Goal: Find specific page/section: Find specific page/section

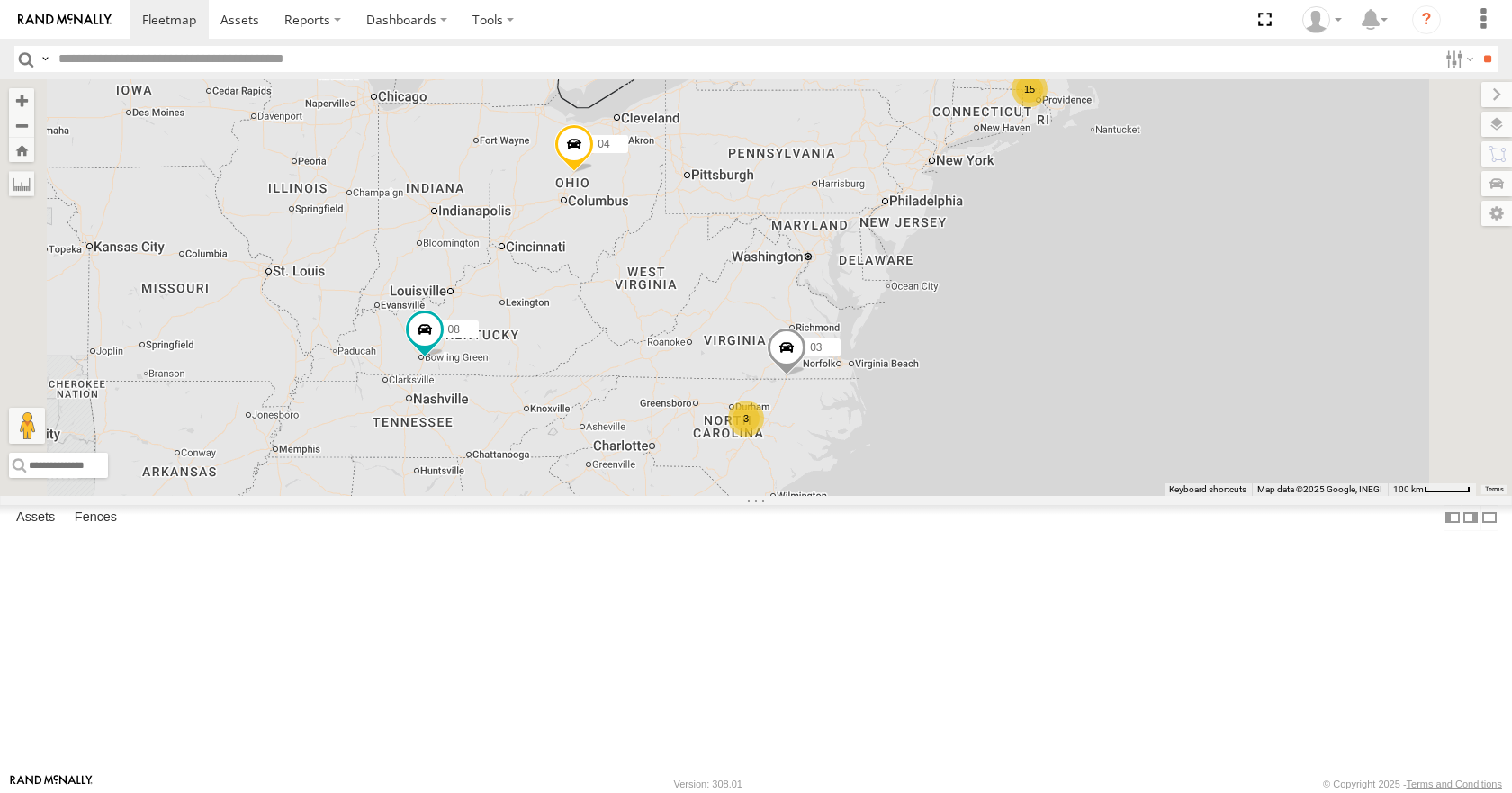
drag, startPoint x: 0, startPoint y: 0, endPoint x: 944, endPoint y: 433, distance: 1038.6
click at [944, 433] on div "08 04 03 15 3" at bounding box center [756, 288] width 1512 height 416
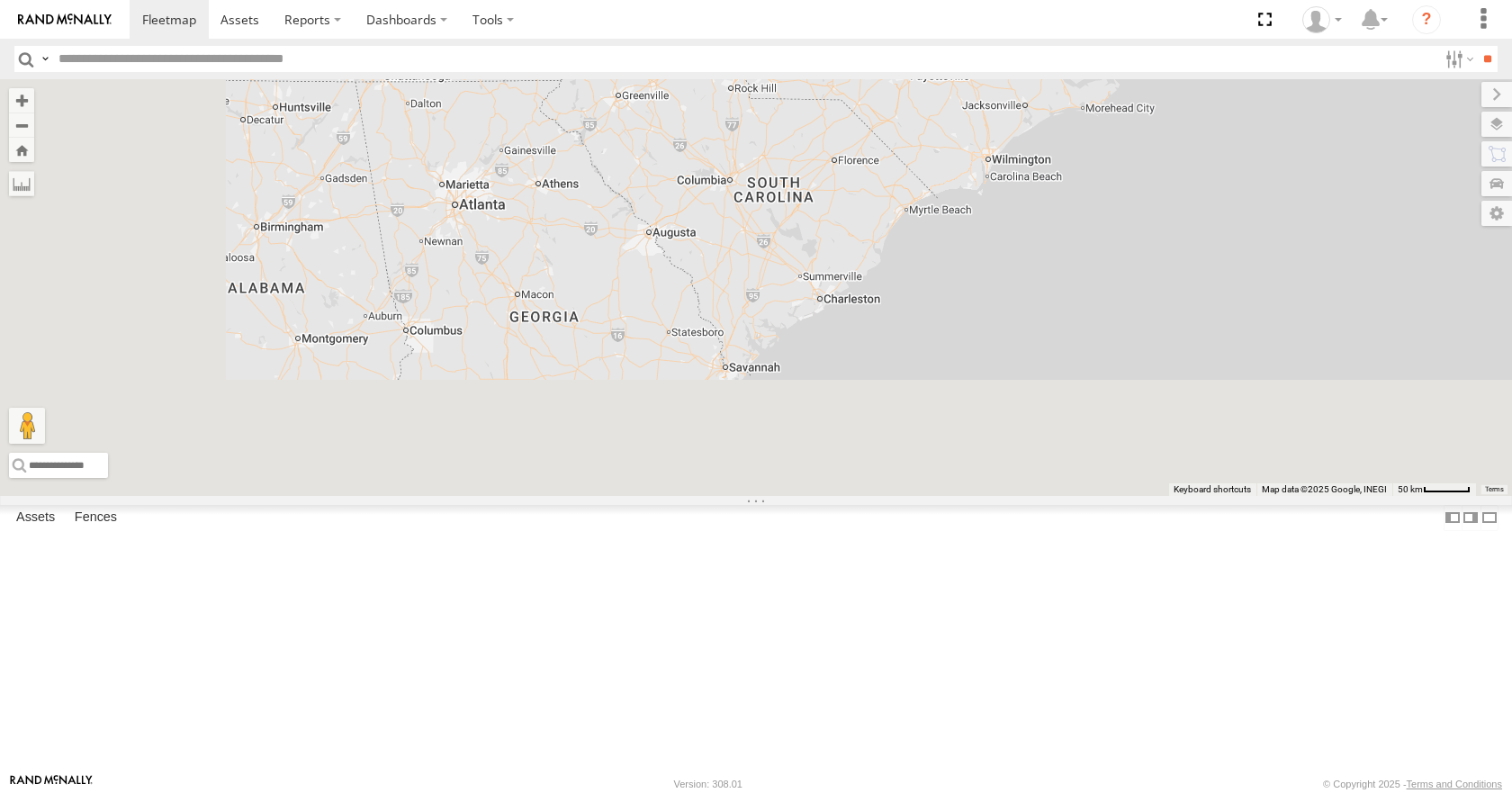
drag, startPoint x: 902, startPoint y: 617, endPoint x: 1111, endPoint y: 133, distance: 527.2
click at [1111, 133] on div "08 04 03 3" at bounding box center [756, 288] width 1512 height 416
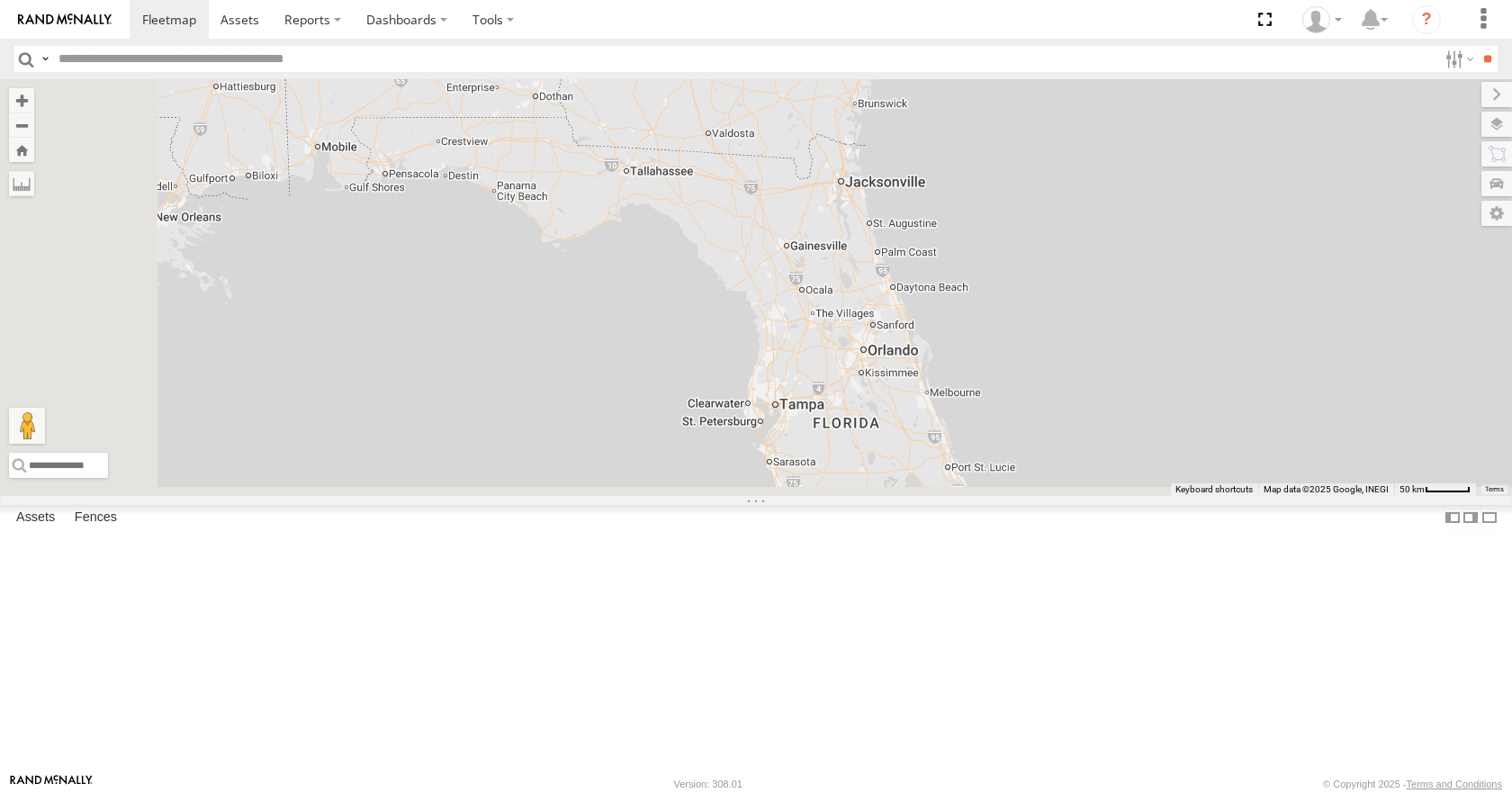
drag, startPoint x: 1014, startPoint y: 475, endPoint x: 1169, endPoint y: 141, distance: 368.2
click at [1169, 141] on div "08 04 03 3" at bounding box center [756, 288] width 1512 height 416
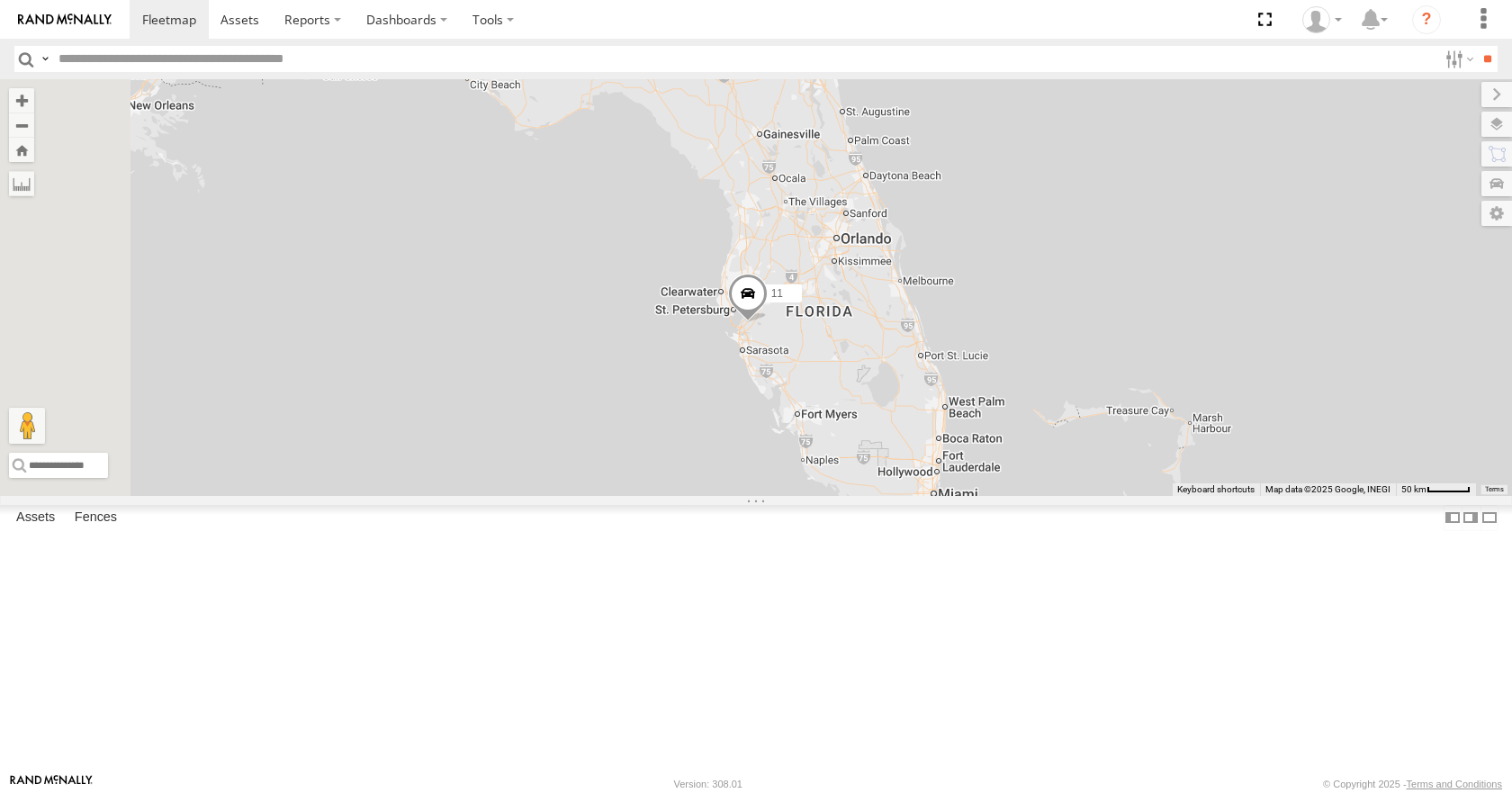
drag, startPoint x: 1075, startPoint y: 464, endPoint x: 1047, endPoint y: 345, distance: 122.2
click at [1047, 345] on div "08 04 03 3 11" at bounding box center [756, 288] width 1512 height 416
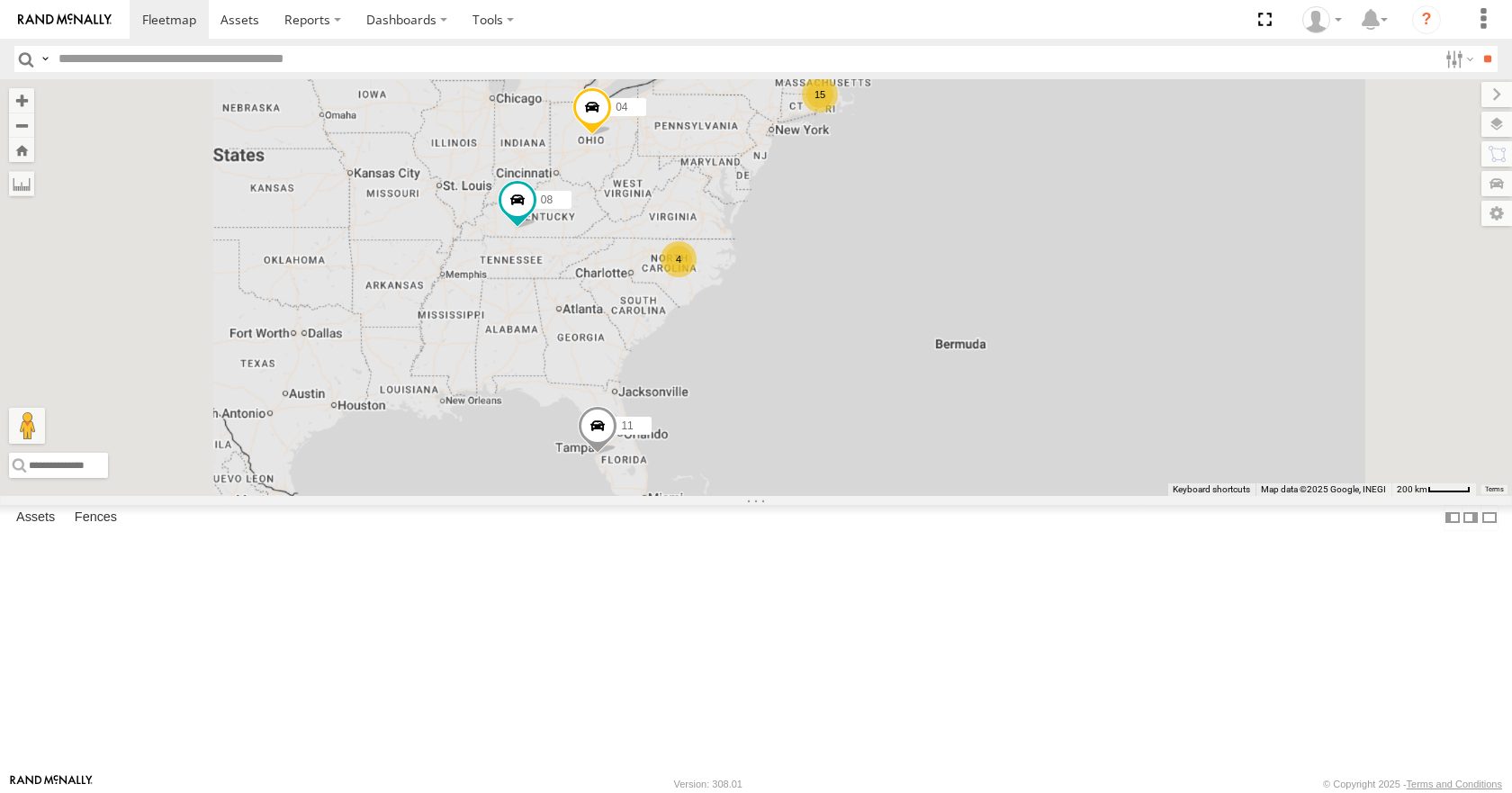
drag, startPoint x: 767, startPoint y: 446, endPoint x: 805, endPoint y: 428, distance: 42.0
click at [805, 428] on div "08 04 11 15 4" at bounding box center [756, 288] width 1512 height 416
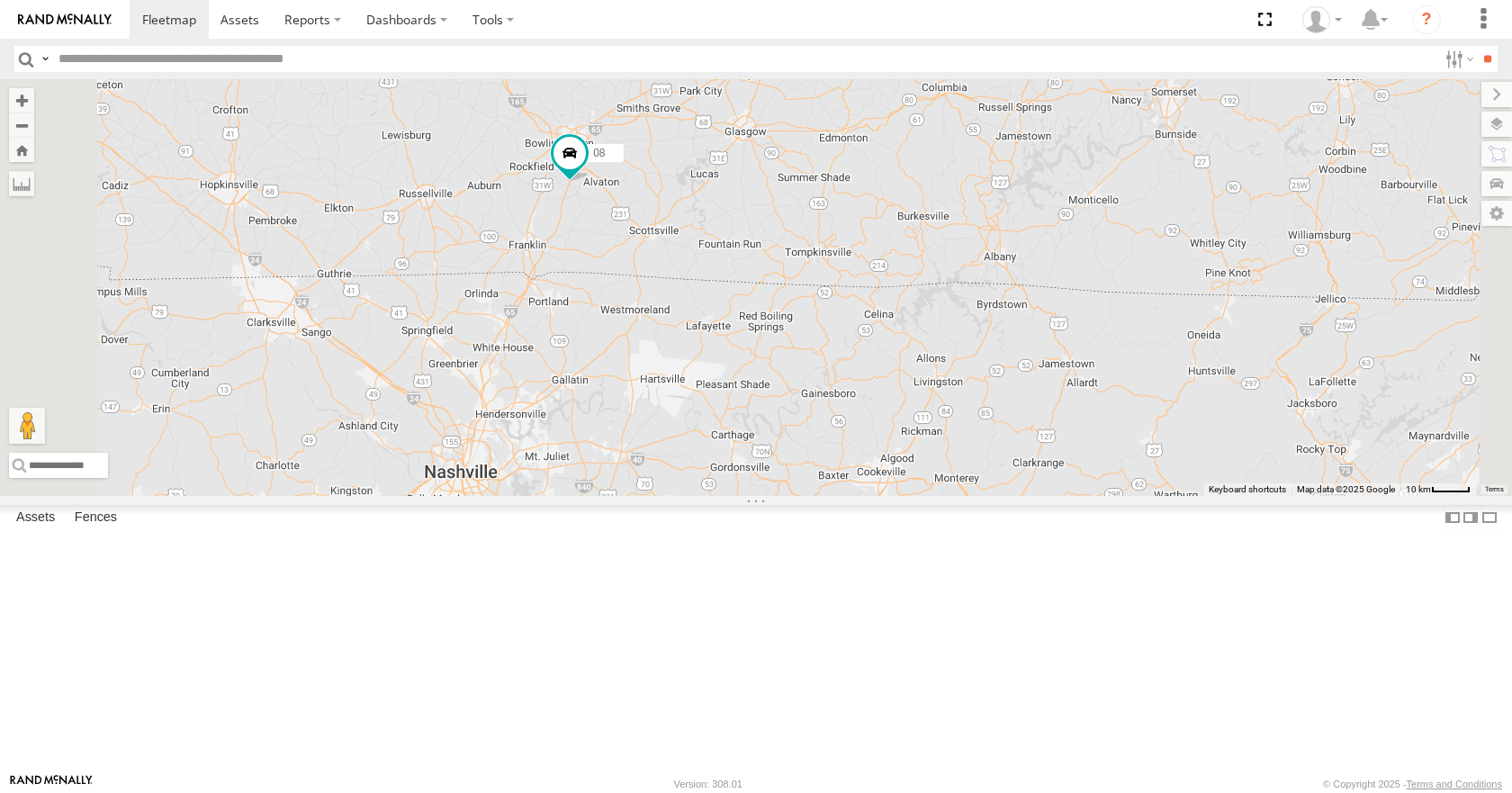
drag, startPoint x: 752, startPoint y: 400, endPoint x: 784, endPoint y: 364, distance: 48.2
click at [784, 364] on div "08 04 11" at bounding box center [756, 288] width 1512 height 416
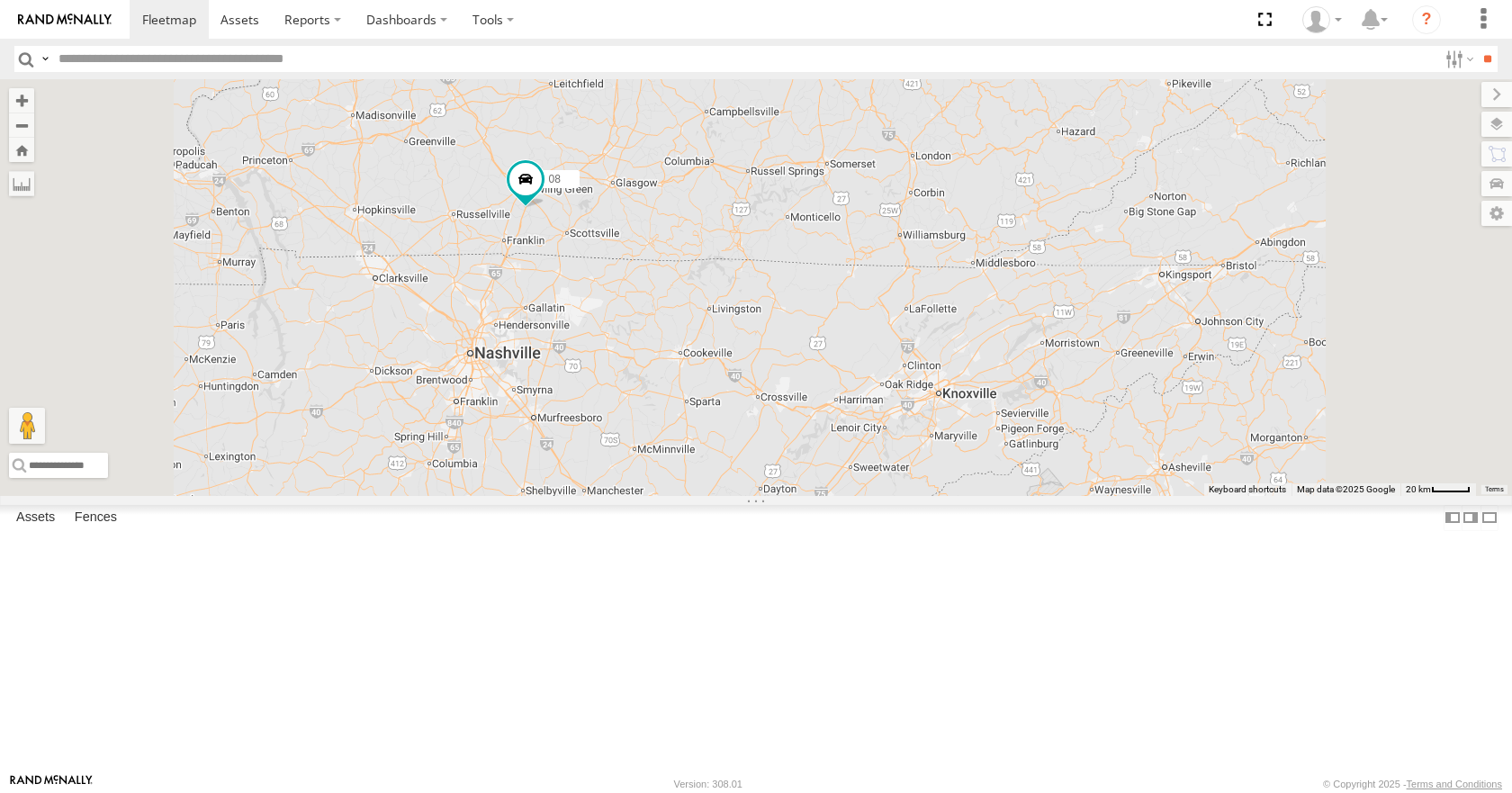
drag, startPoint x: 784, startPoint y: 364, endPoint x: 744, endPoint y: 370, distance: 40.4
click at [744, 370] on div "08 04 11" at bounding box center [756, 288] width 1512 height 416
click at [846, 362] on div "08 04 11" at bounding box center [756, 288] width 1512 height 416
click at [855, 295] on div "08 04 11" at bounding box center [756, 288] width 1512 height 416
drag, startPoint x: 898, startPoint y: 288, endPoint x: 889, endPoint y: 293, distance: 10.3
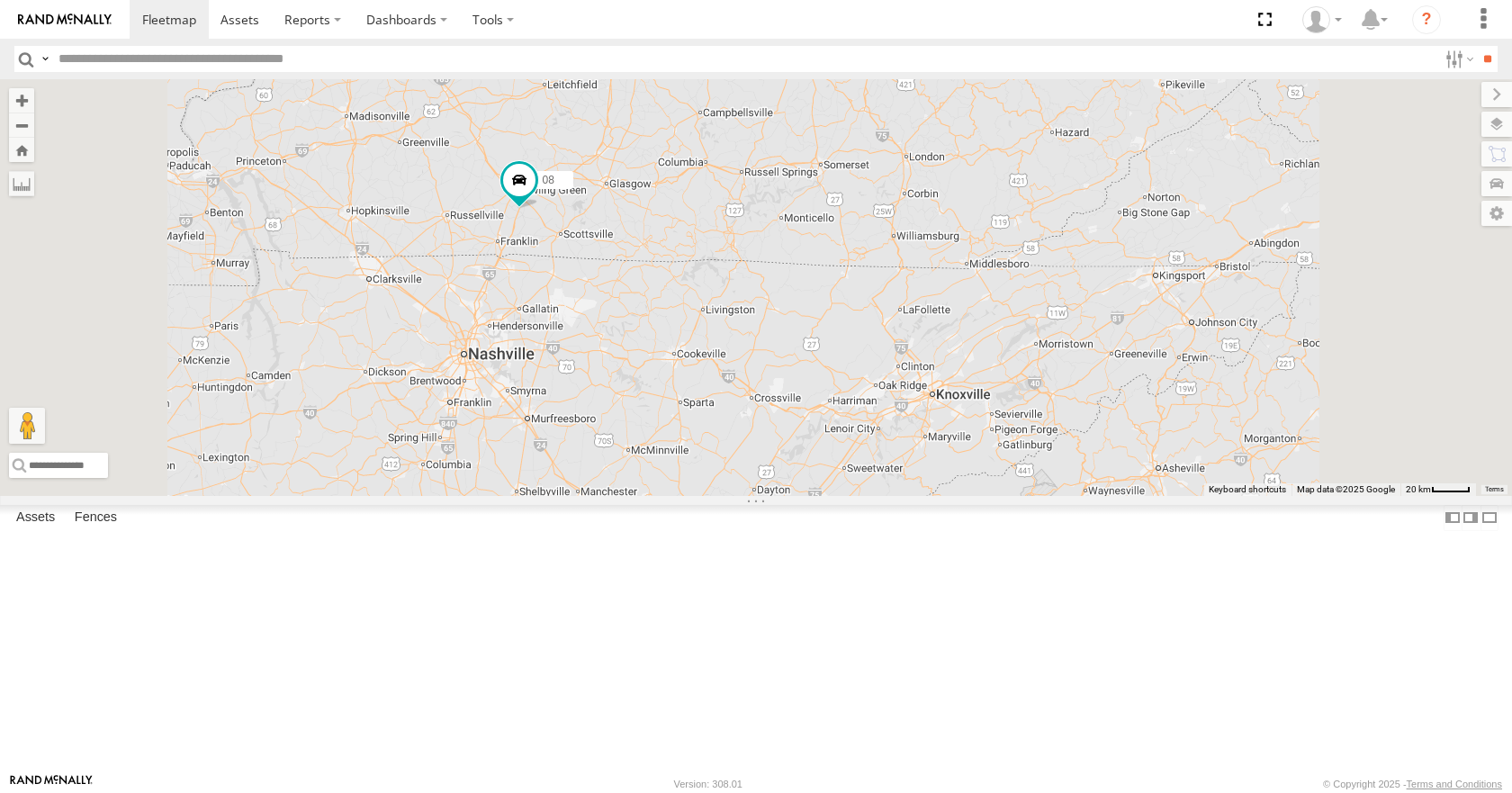
click at [889, 293] on div "08 04 11" at bounding box center [756, 288] width 1512 height 416
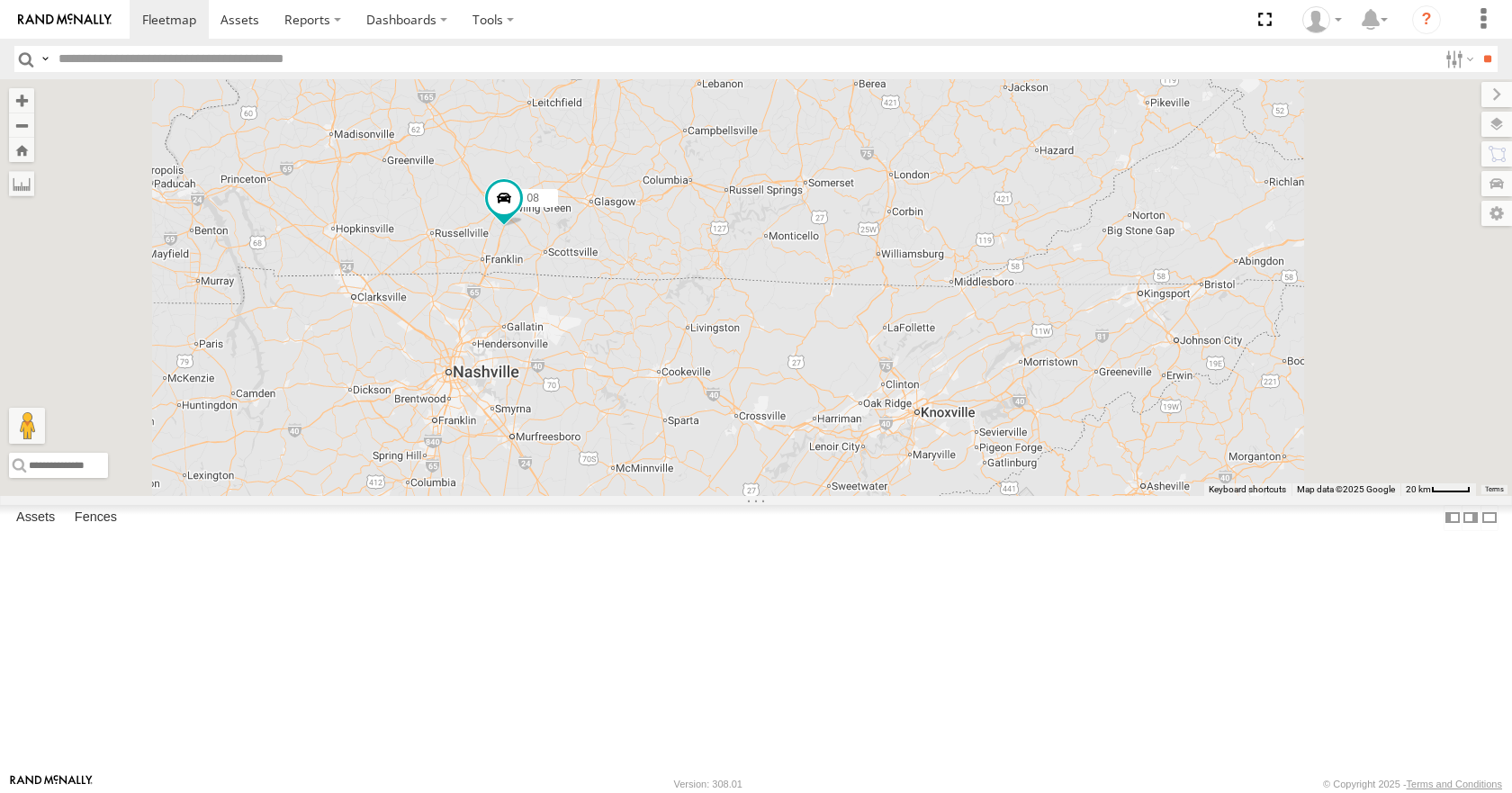
drag, startPoint x: 953, startPoint y: 240, endPoint x: 945, endPoint y: 254, distance: 16.1
click at [945, 254] on div "08 04 11" at bounding box center [756, 288] width 1512 height 416
drag, startPoint x: 948, startPoint y: 216, endPoint x: 936, endPoint y: 219, distance: 12.4
click at [936, 219] on div "08 04 11" at bounding box center [756, 288] width 1512 height 416
drag, startPoint x: 921, startPoint y: 258, endPoint x: 934, endPoint y: 272, distance: 19.1
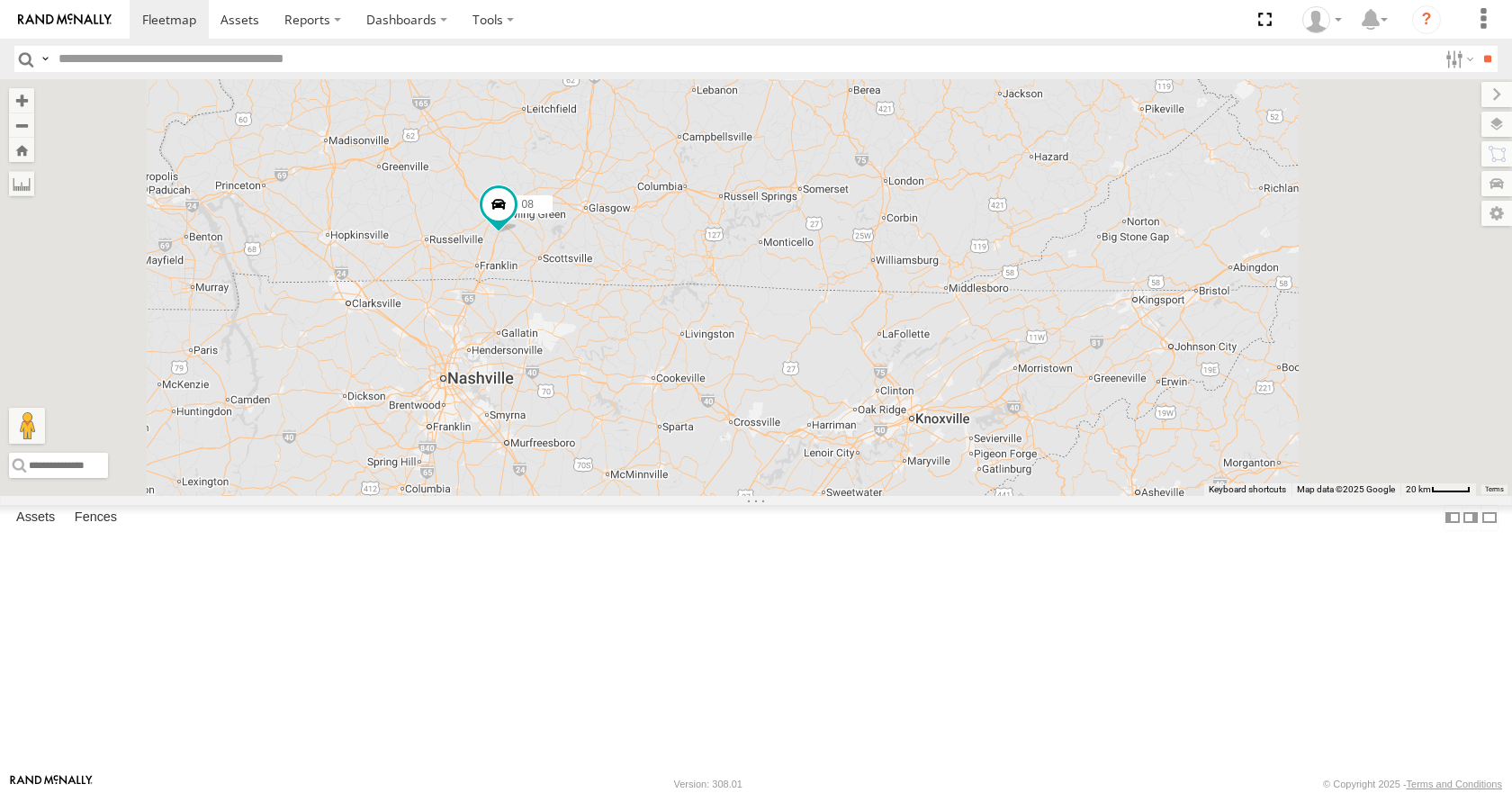
click at [934, 273] on div "08 04 11" at bounding box center [756, 288] width 1512 height 416
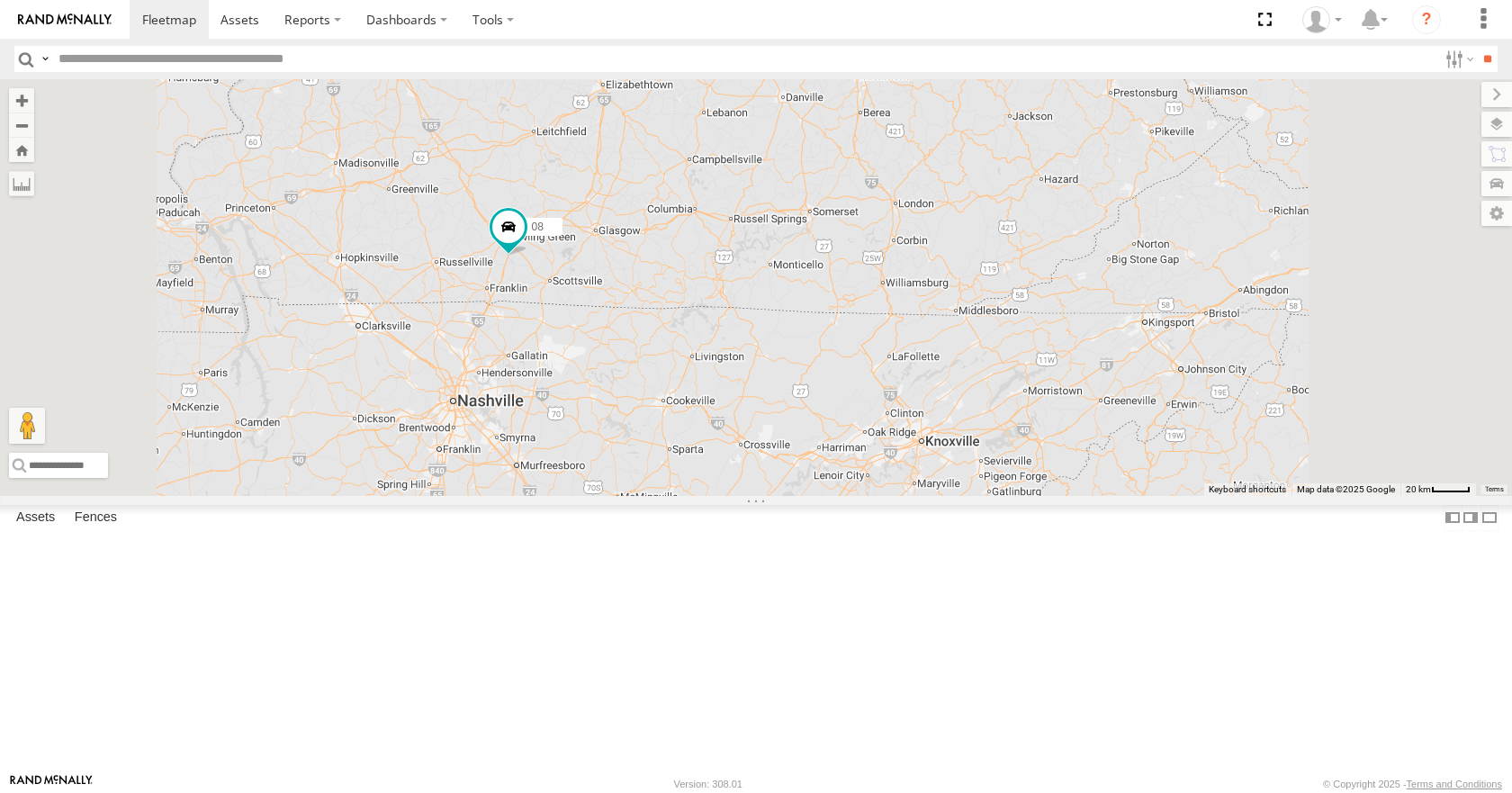
drag, startPoint x: 950, startPoint y: 224, endPoint x: 953, endPoint y: 241, distance: 17.3
click at [953, 241] on div "08 04 11" at bounding box center [756, 288] width 1512 height 416
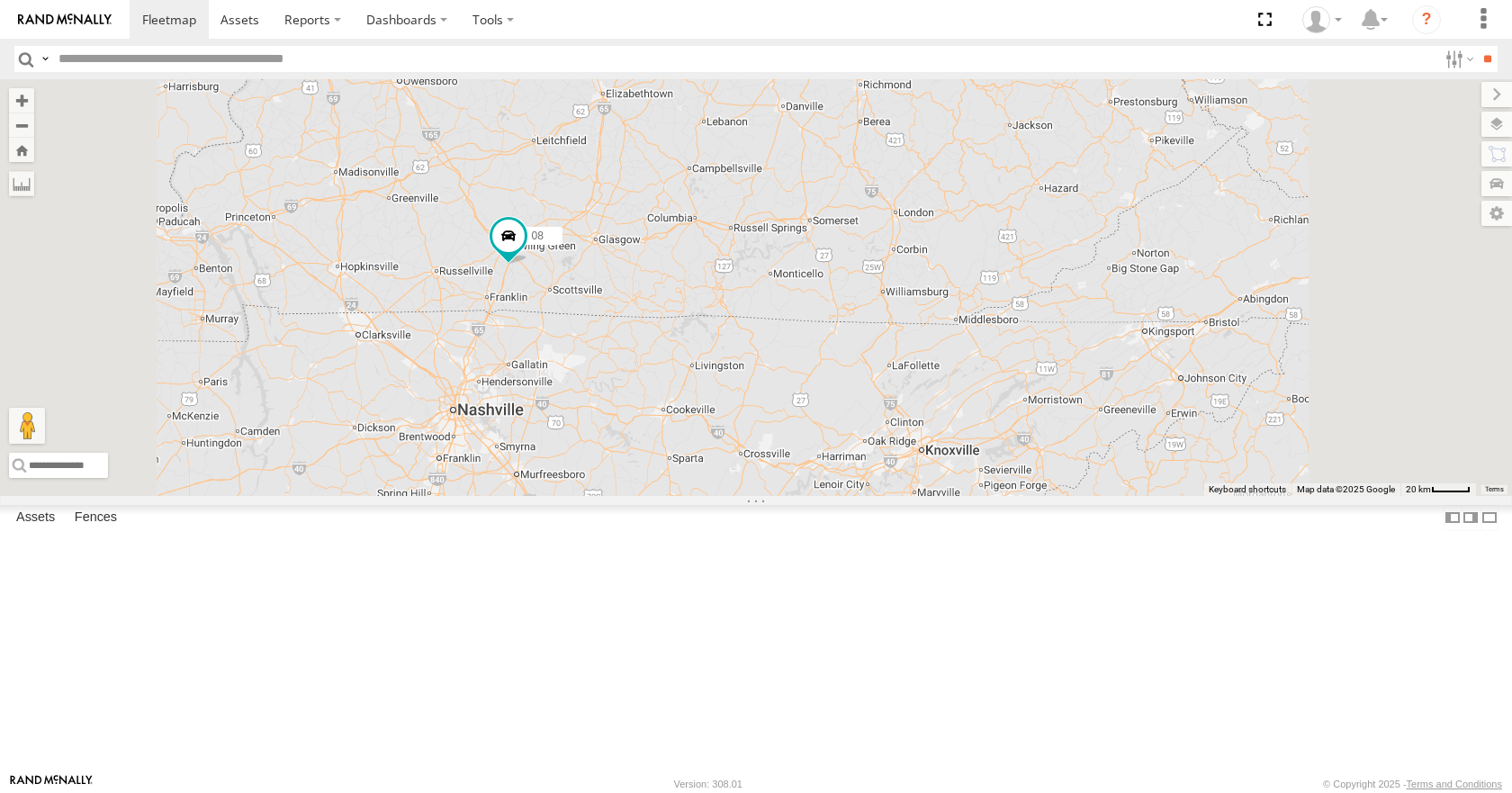
drag, startPoint x: 927, startPoint y: 182, endPoint x: 927, endPoint y: 200, distance: 18.0
click at [927, 200] on div "08 04 11" at bounding box center [756, 288] width 1512 height 416
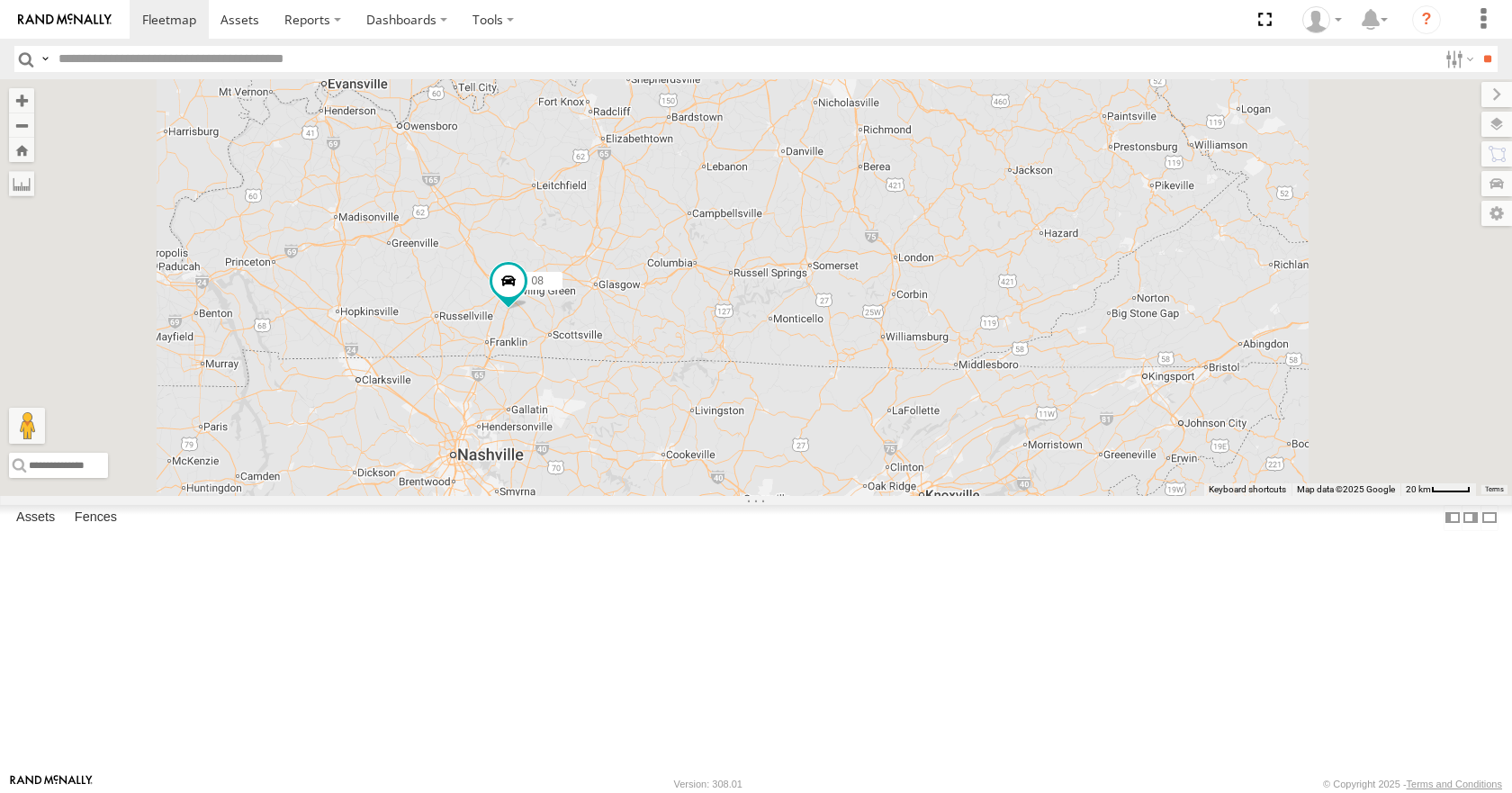
drag, startPoint x: 906, startPoint y: 162, endPoint x: 905, endPoint y: 205, distance: 43.0
click at [905, 205] on div "08 04 11" at bounding box center [756, 288] width 1512 height 416
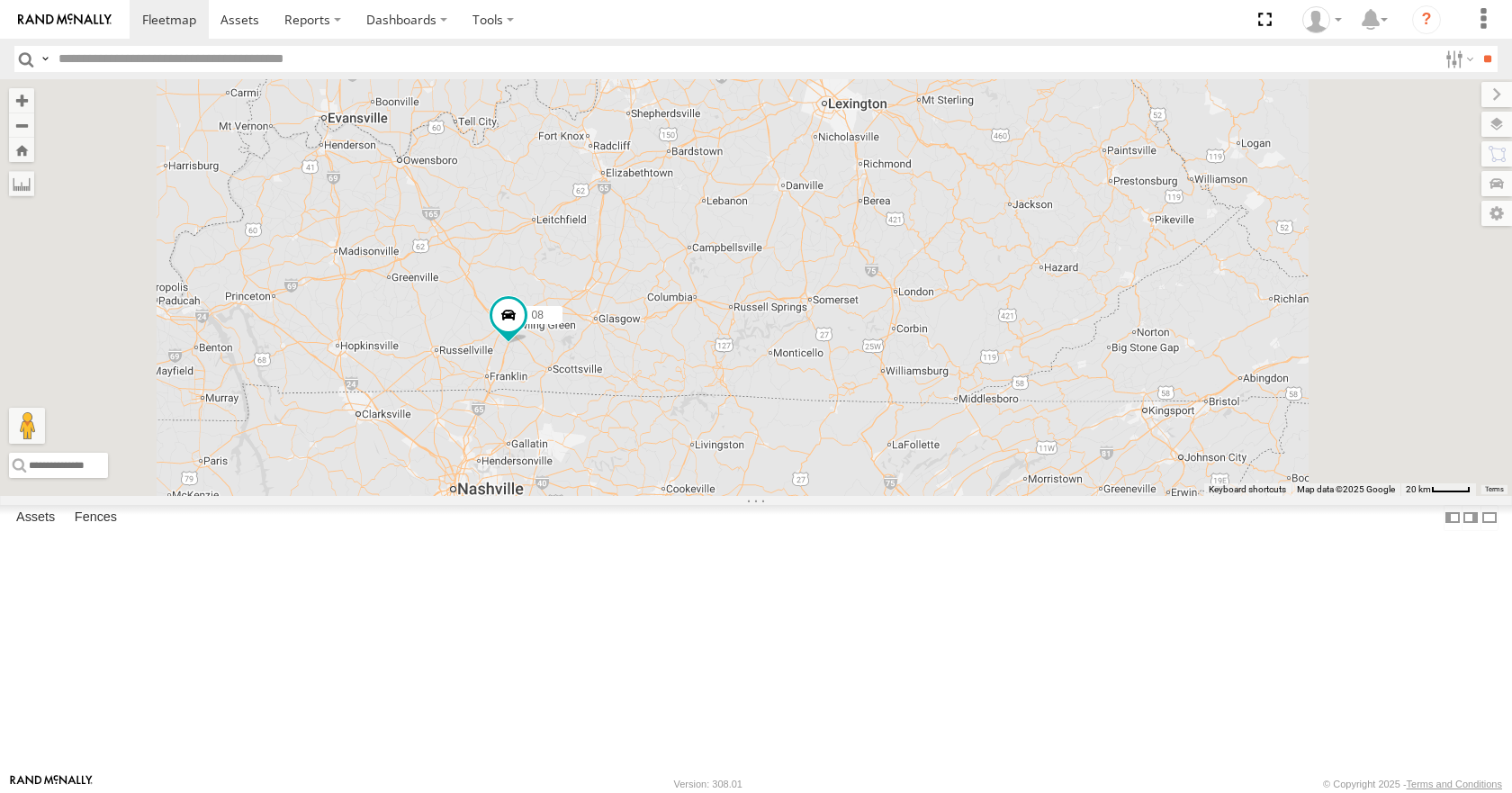
drag, startPoint x: 888, startPoint y: 142, endPoint x: 888, endPoint y: 182, distance: 40.0
click at [888, 182] on div "08 04 11" at bounding box center [756, 288] width 1512 height 416
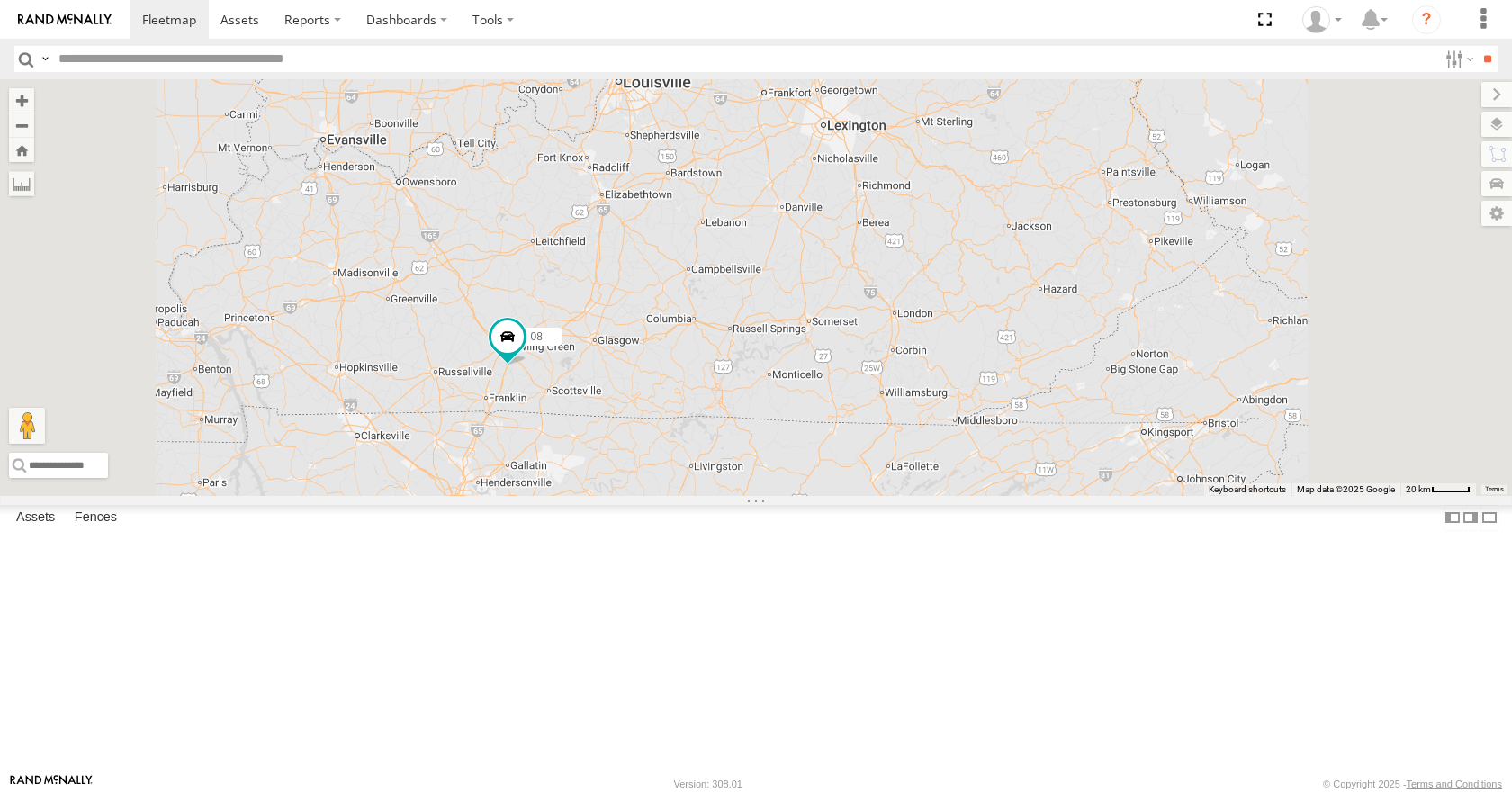
drag, startPoint x: 1089, startPoint y: 204, endPoint x: 1080, endPoint y: 225, distance: 22.8
click at [1080, 225] on div "08 04 11" at bounding box center [756, 288] width 1512 height 416
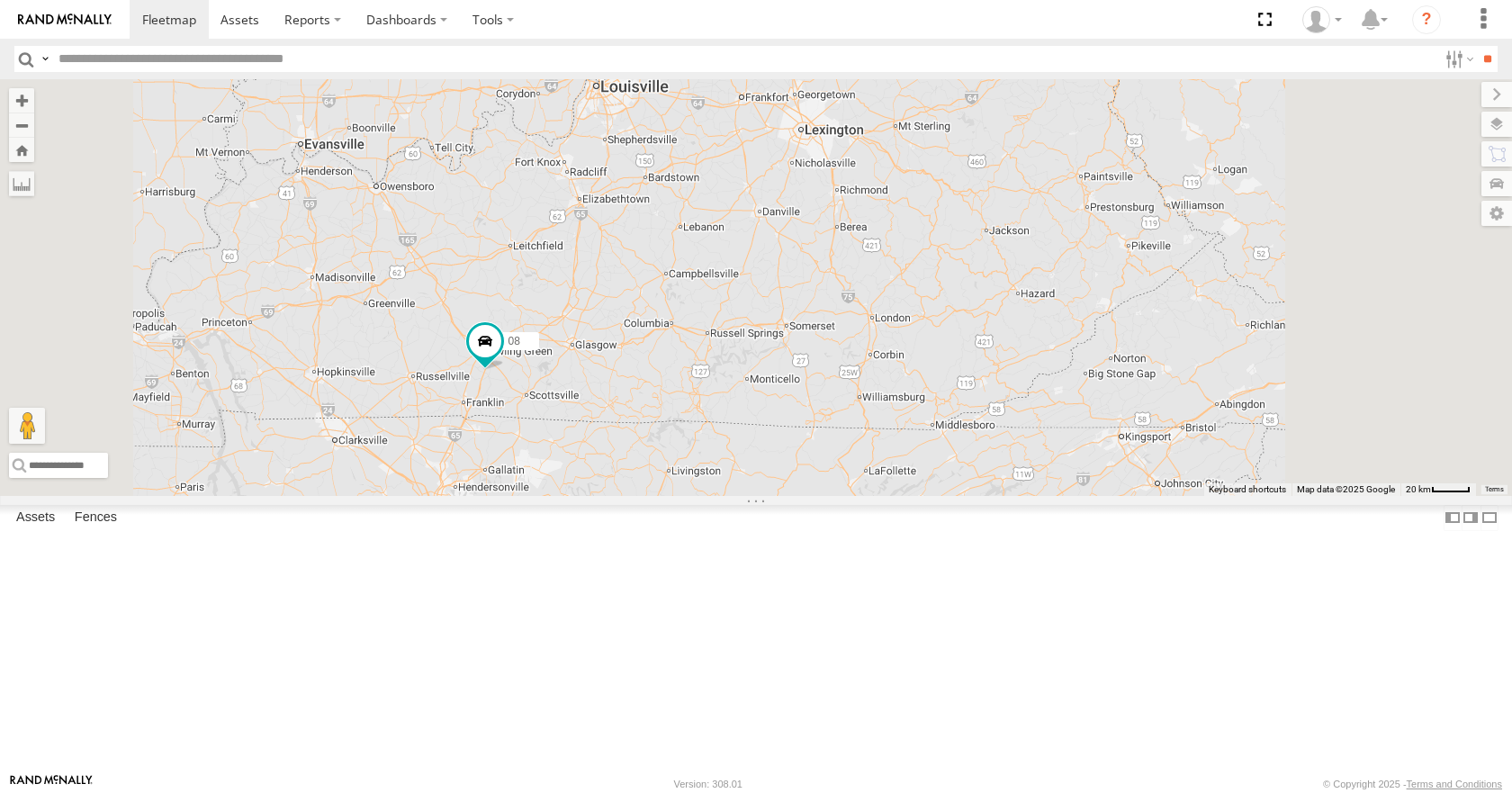
drag, startPoint x: 1079, startPoint y: 254, endPoint x: 1059, endPoint y: 246, distance: 21.5
click at [1059, 246] on div "08 04 11" at bounding box center [756, 288] width 1512 height 416
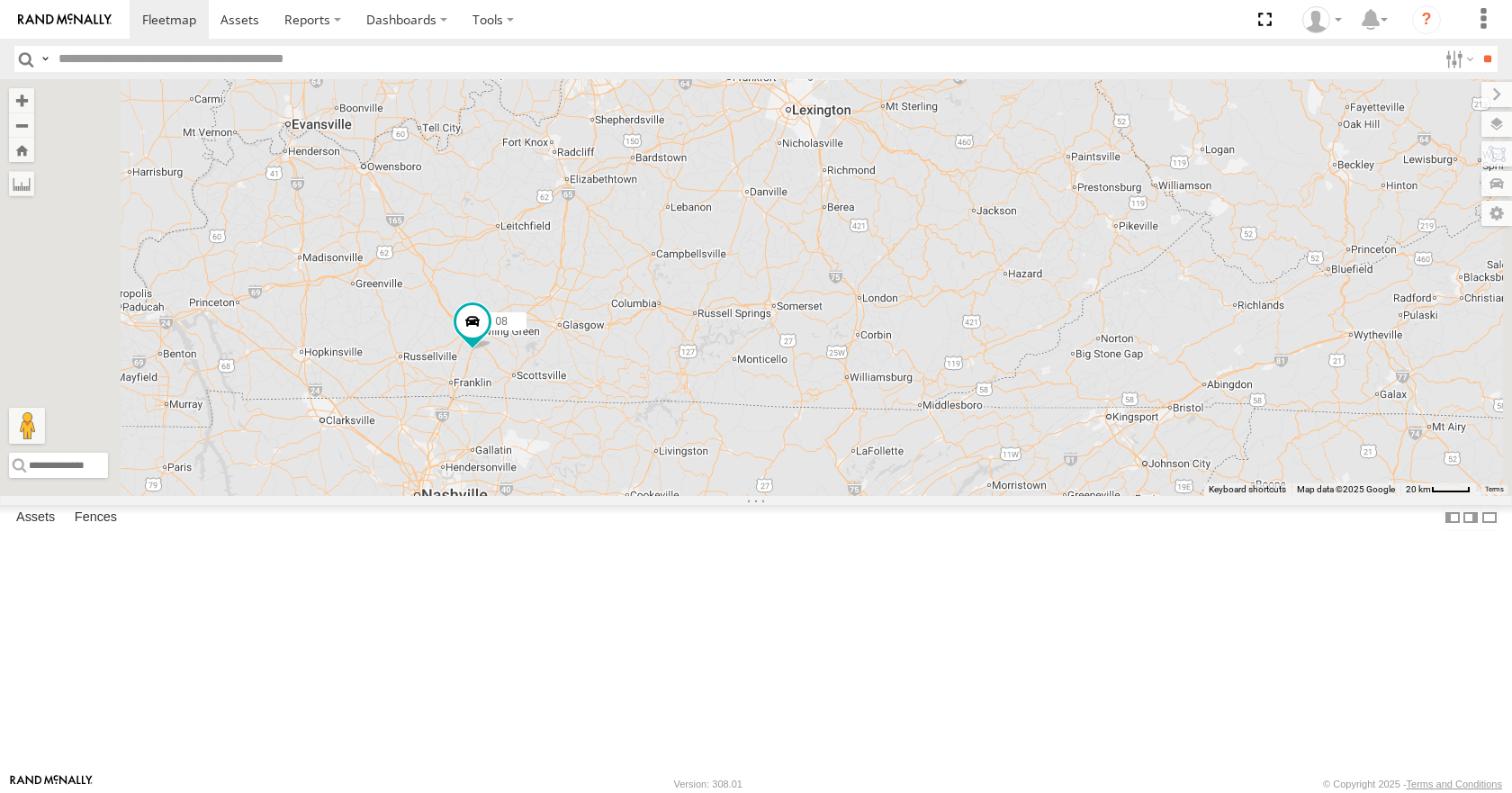
drag, startPoint x: 1066, startPoint y: 292, endPoint x: 1043, endPoint y: 256, distance: 42.7
click at [1043, 256] on div "08 04 11" at bounding box center [756, 288] width 1512 height 416
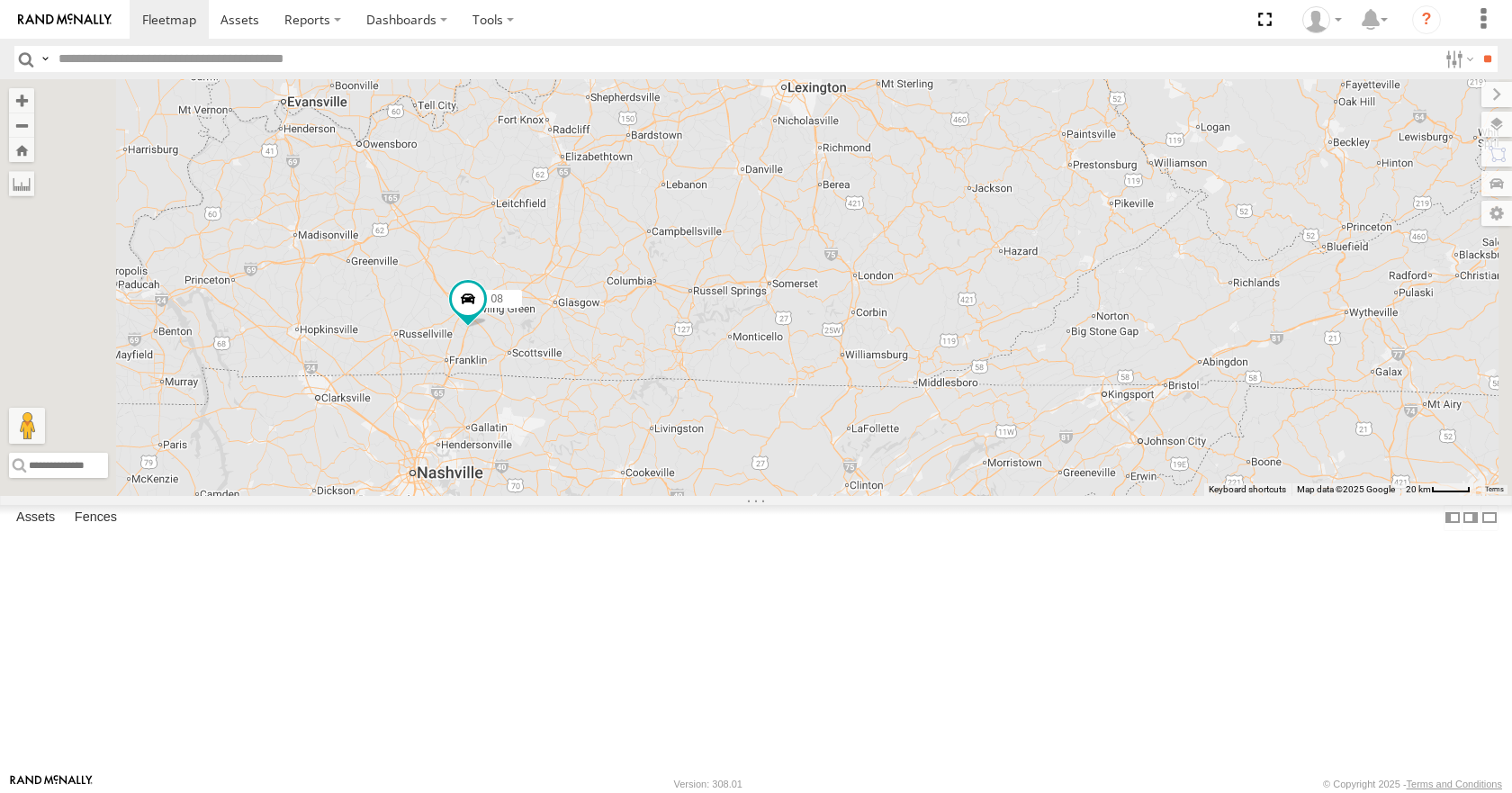
click at [1067, 285] on div "08 04 11" at bounding box center [756, 288] width 1512 height 416
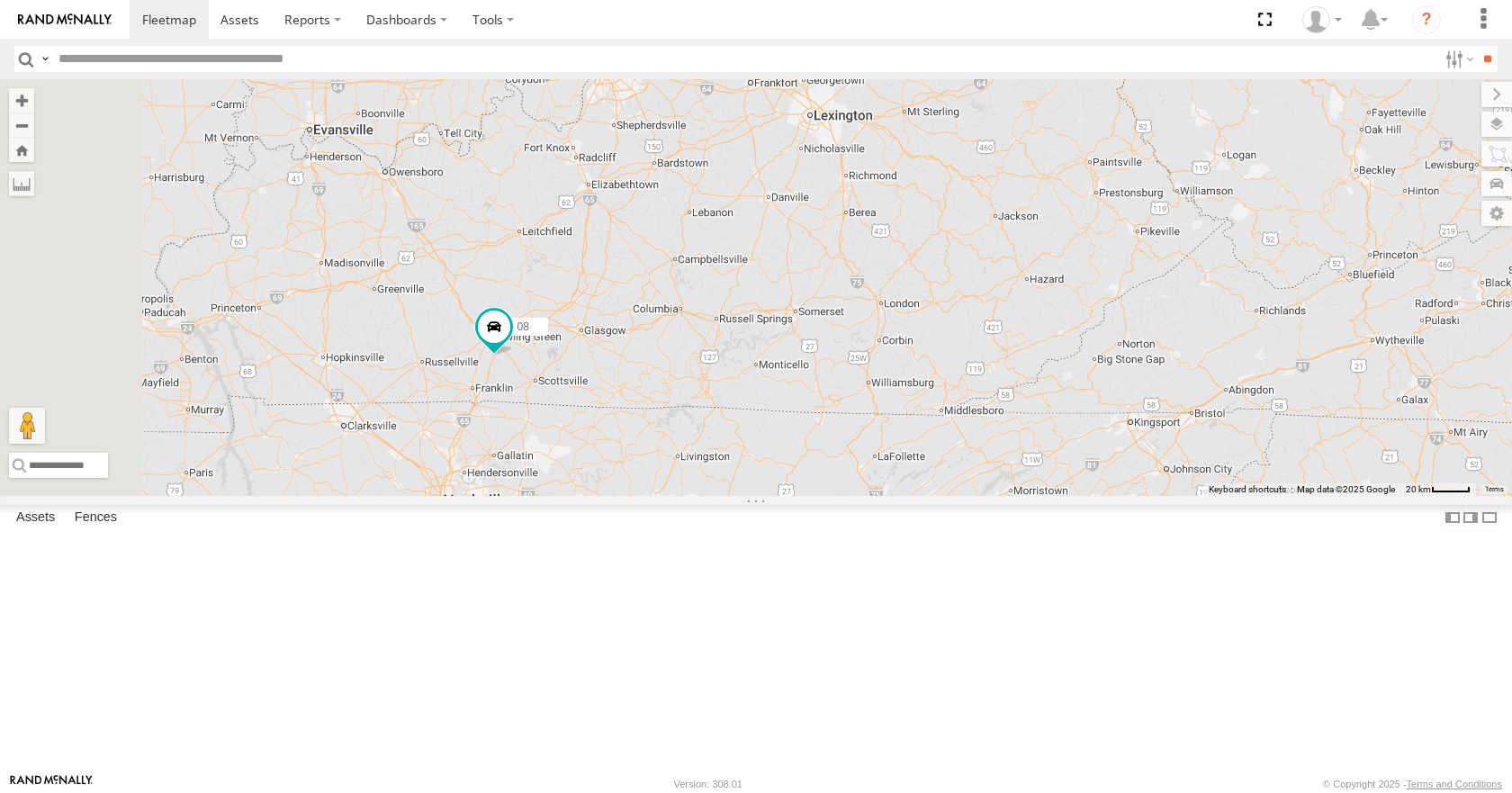
drag, startPoint x: 1079, startPoint y: 316, endPoint x: 1109, endPoint y: 344, distance: 41.0
click at [1109, 344] on div "08 04 11" at bounding box center [756, 288] width 1512 height 416
drag, startPoint x: 1104, startPoint y: 313, endPoint x: 1105, endPoint y: 323, distance: 10.0
click at [1105, 323] on div "08 04 11" at bounding box center [756, 288] width 1512 height 416
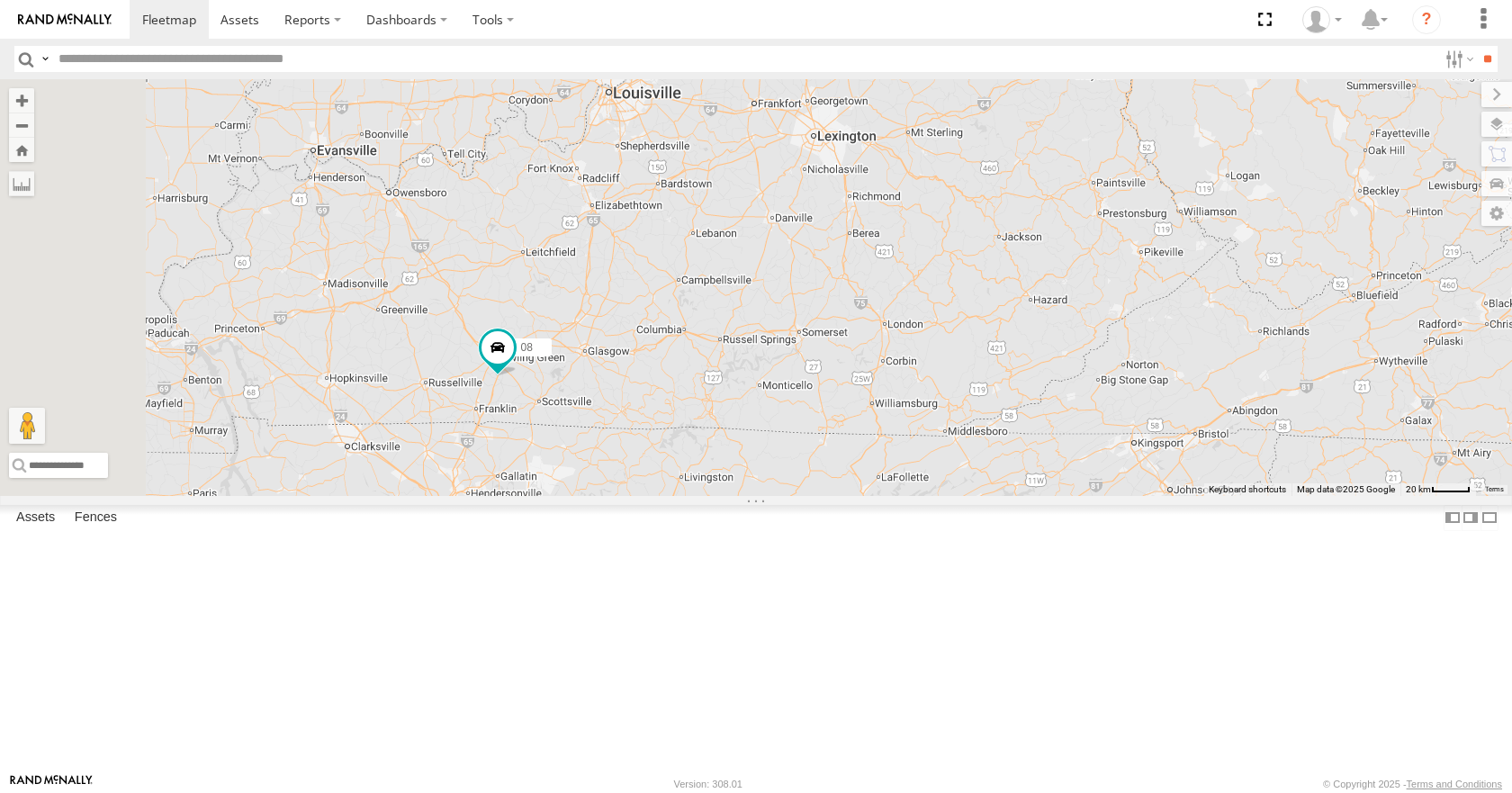
drag, startPoint x: 1075, startPoint y: 278, endPoint x: 1077, endPoint y: 304, distance: 26.1
click at [1077, 304] on div "08 04 11" at bounding box center [756, 288] width 1512 height 416
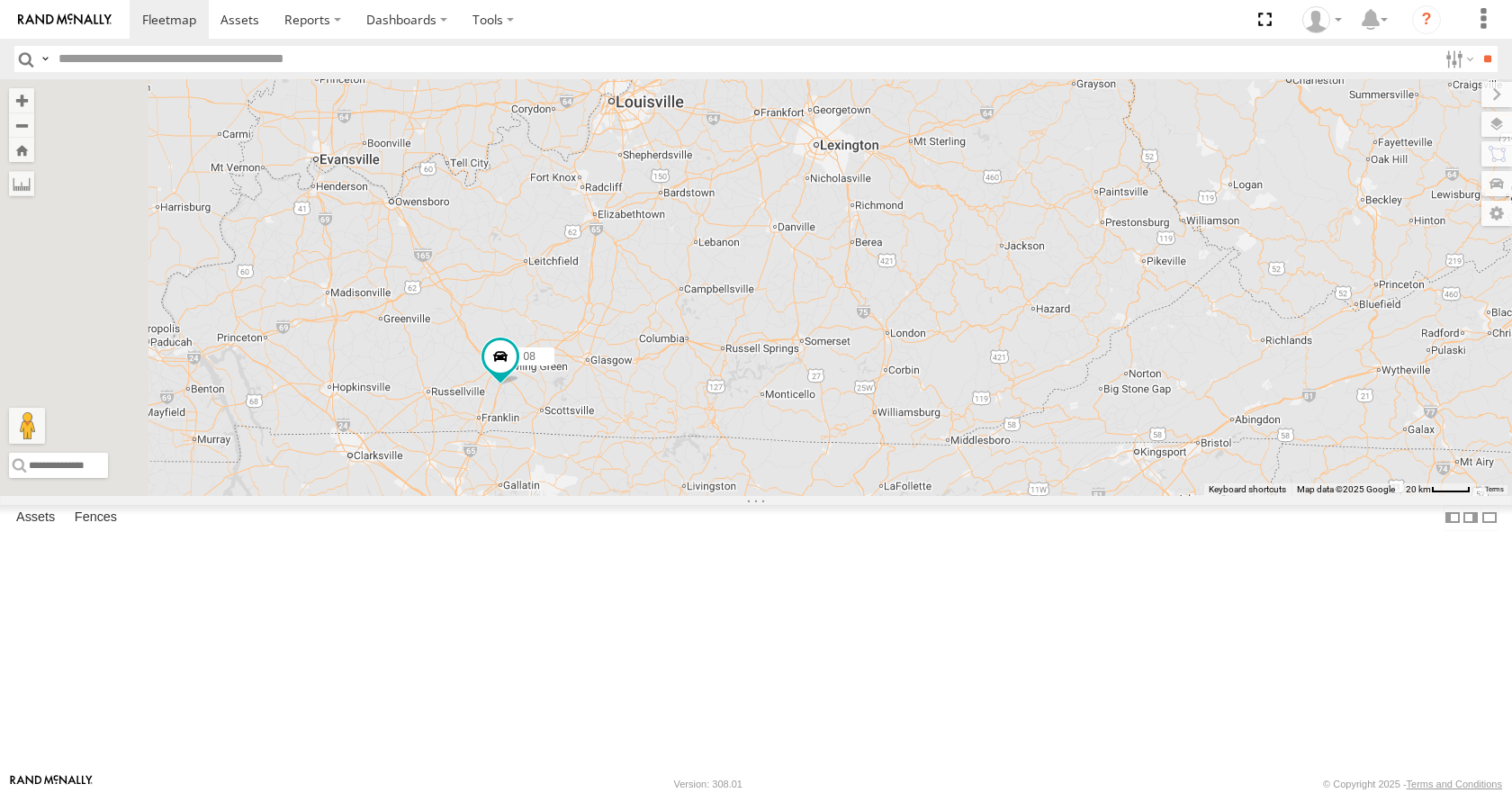
drag, startPoint x: 1078, startPoint y: 260, endPoint x: 1084, endPoint y: 279, distance: 19.9
click at [1084, 279] on div "08 04 11" at bounding box center [756, 288] width 1512 height 416
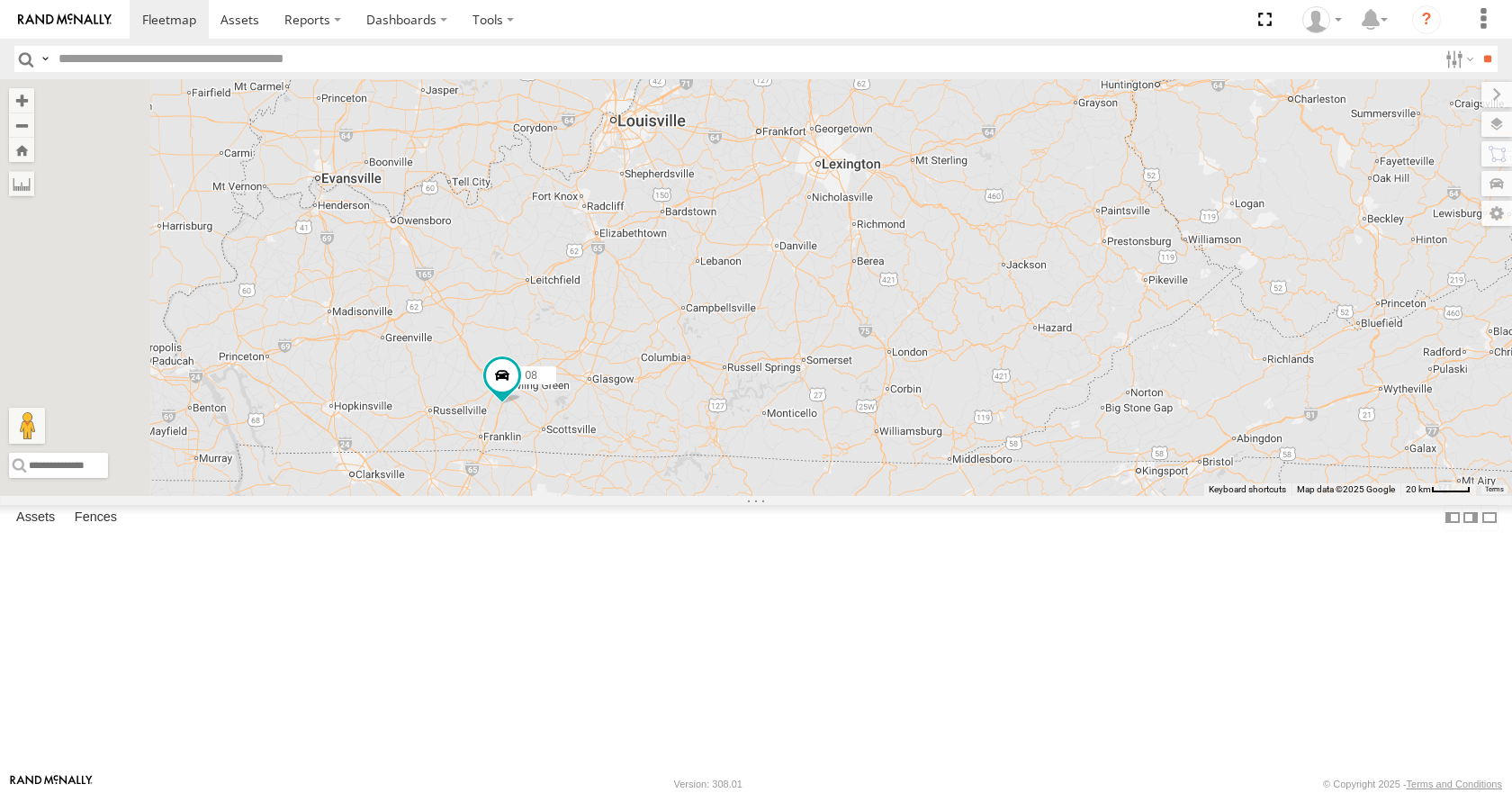
drag, startPoint x: 1069, startPoint y: 221, endPoint x: 1071, endPoint y: 245, distance: 24.1
click at [1071, 245] on div "08 04 11" at bounding box center [756, 288] width 1512 height 416
drag, startPoint x: 1173, startPoint y: 288, endPoint x: 1159, endPoint y: 254, distance: 36.8
click at [1159, 254] on div "08 04 11" at bounding box center [756, 288] width 1512 height 416
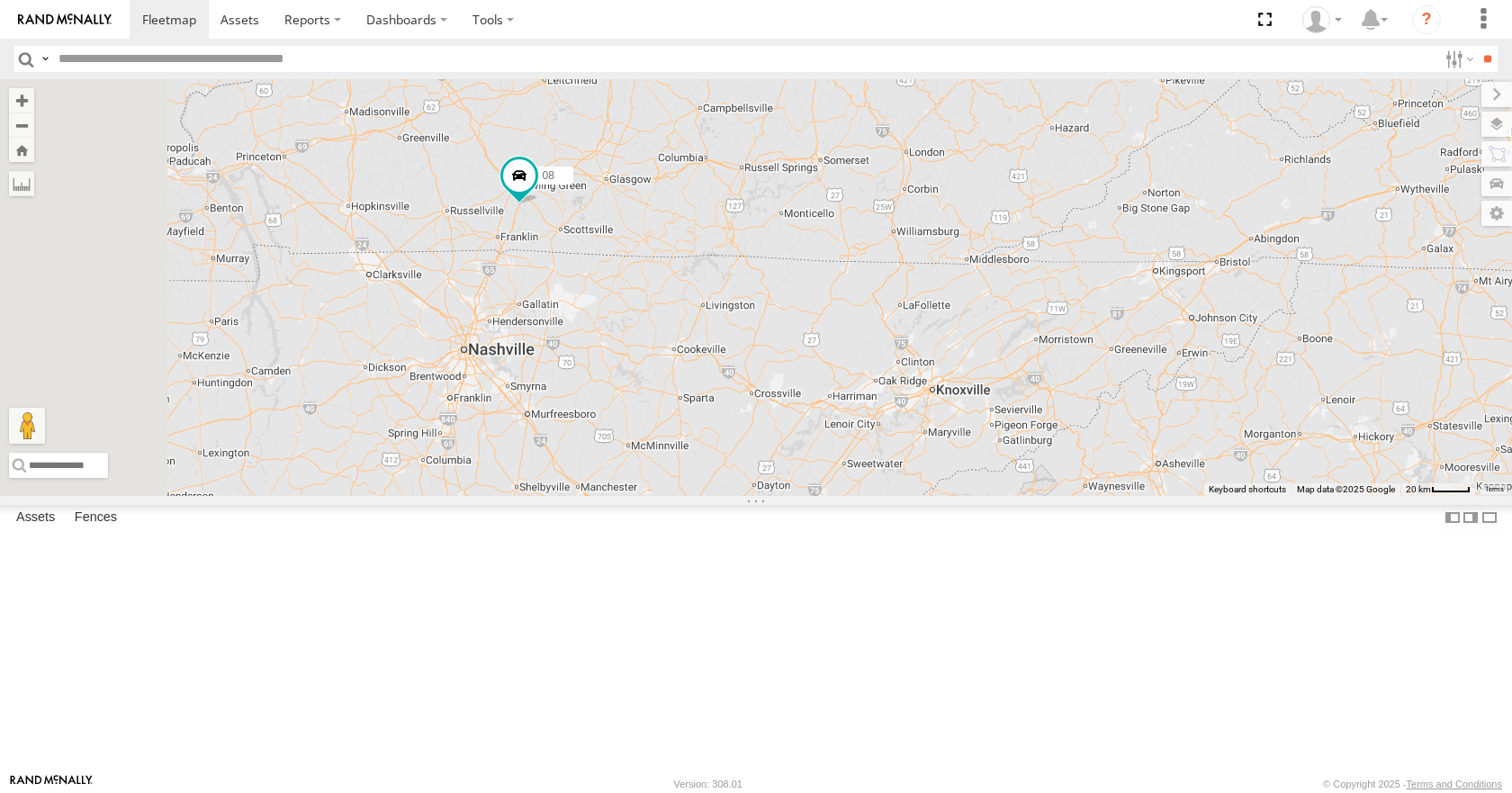
drag, startPoint x: 1163, startPoint y: 300, endPoint x: 1191, endPoint y: 116, distance: 186.1
click at [1191, 116] on div "08 04 11" at bounding box center [756, 288] width 1512 height 416
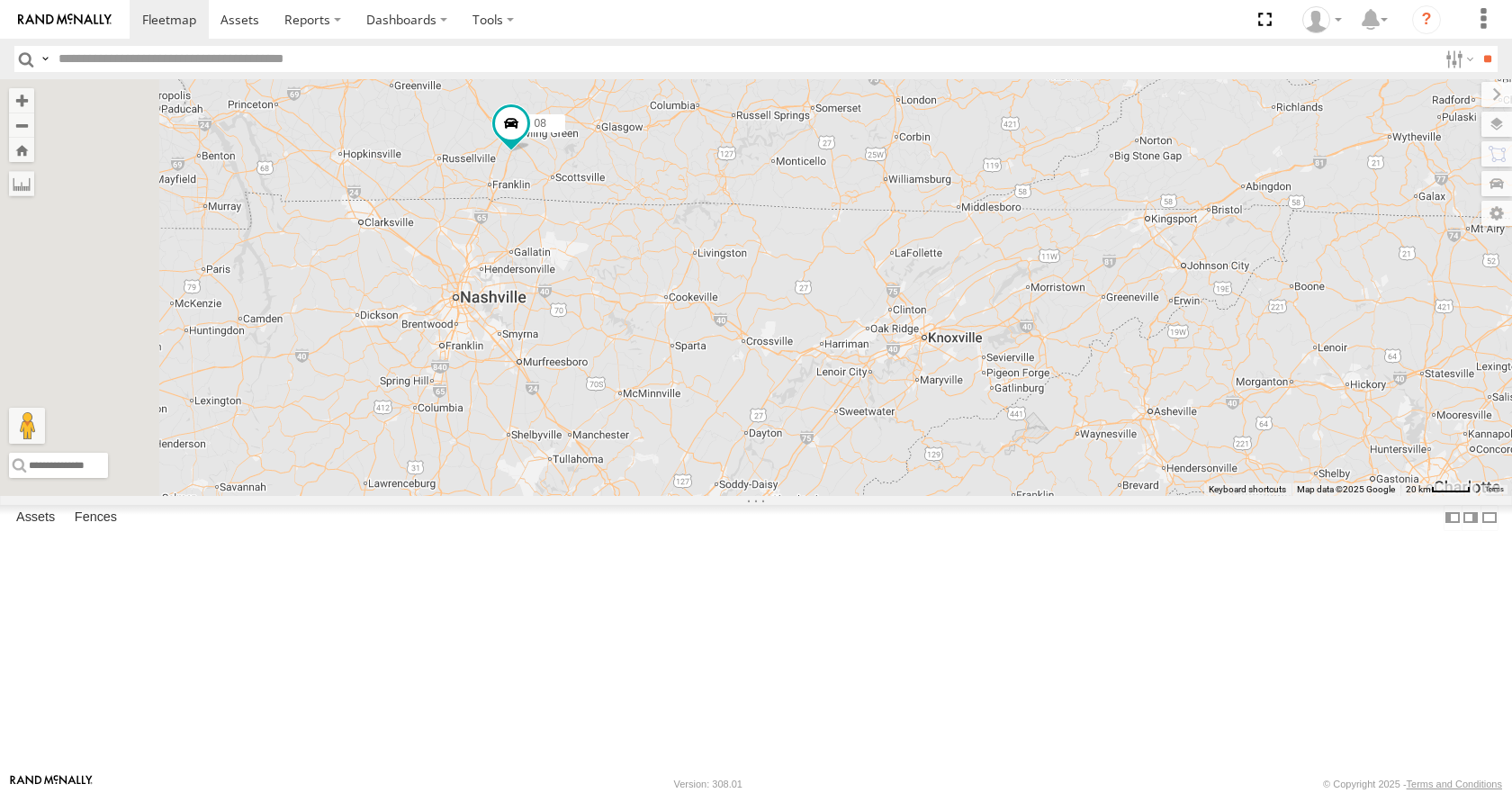
drag, startPoint x: 1075, startPoint y: 361, endPoint x: 1067, endPoint y: 307, distance: 54.6
click at [1067, 307] on div "08 04 11" at bounding box center [756, 288] width 1512 height 416
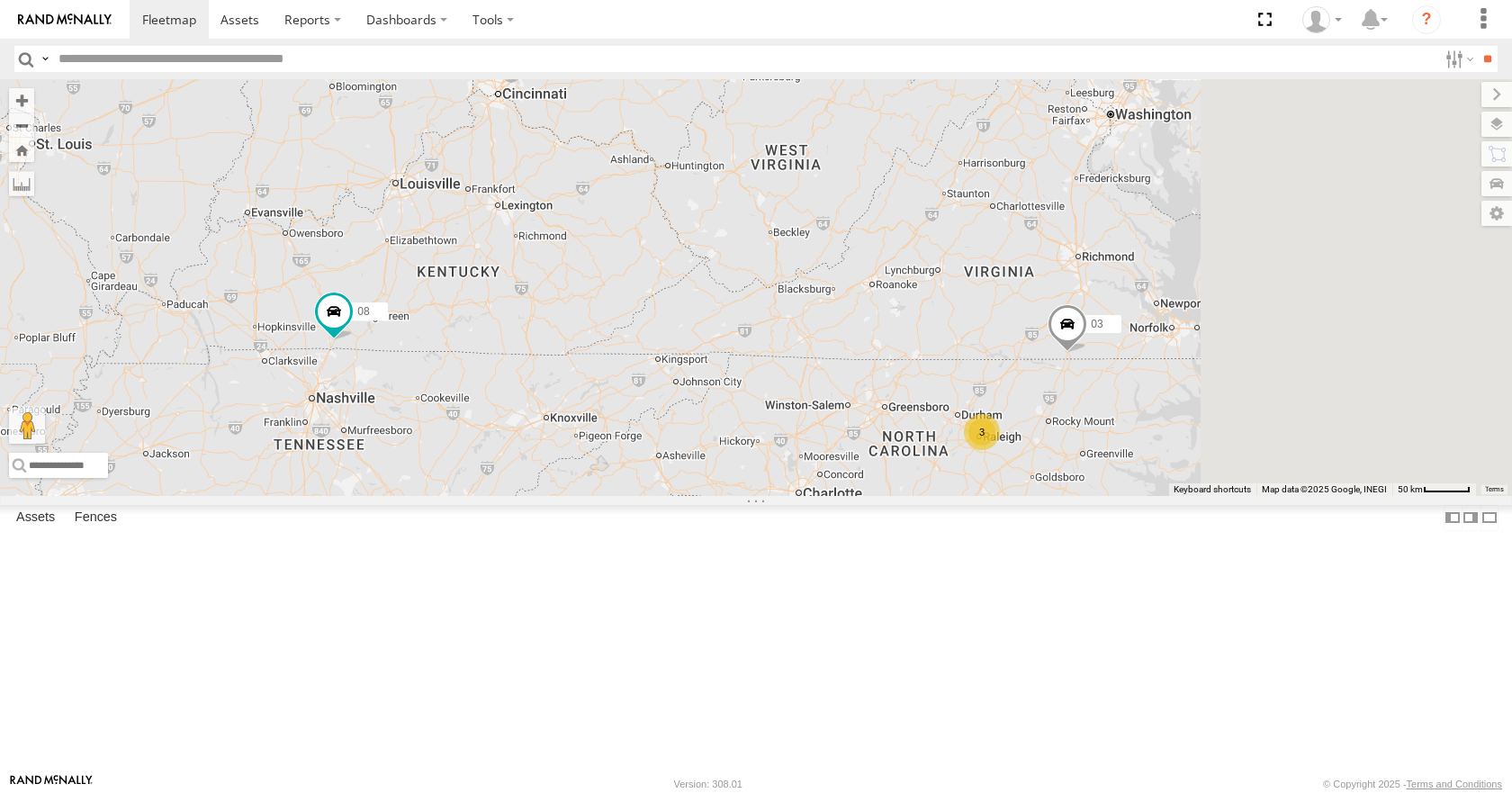
drag, startPoint x: 1045, startPoint y: 430, endPoint x: 802, endPoint y: 500, distance: 252.9
click at [802, 496] on div "3 08 03" at bounding box center [756, 288] width 1512 height 416
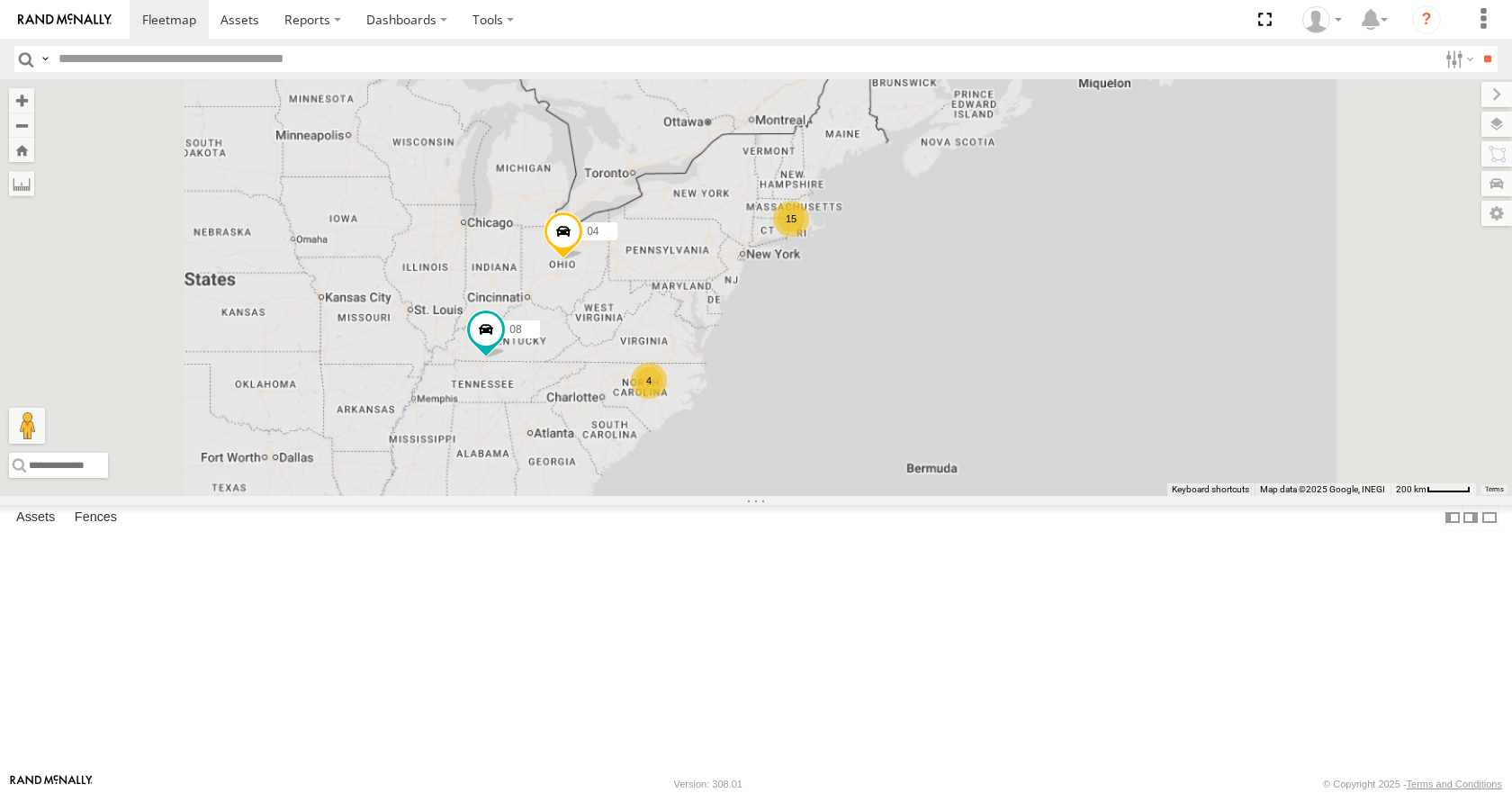
drag, startPoint x: 763, startPoint y: 450, endPoint x: 797, endPoint y: 439, distance: 35.7
click at [797, 439] on div "08 04 15 4 11" at bounding box center [756, 288] width 1512 height 416
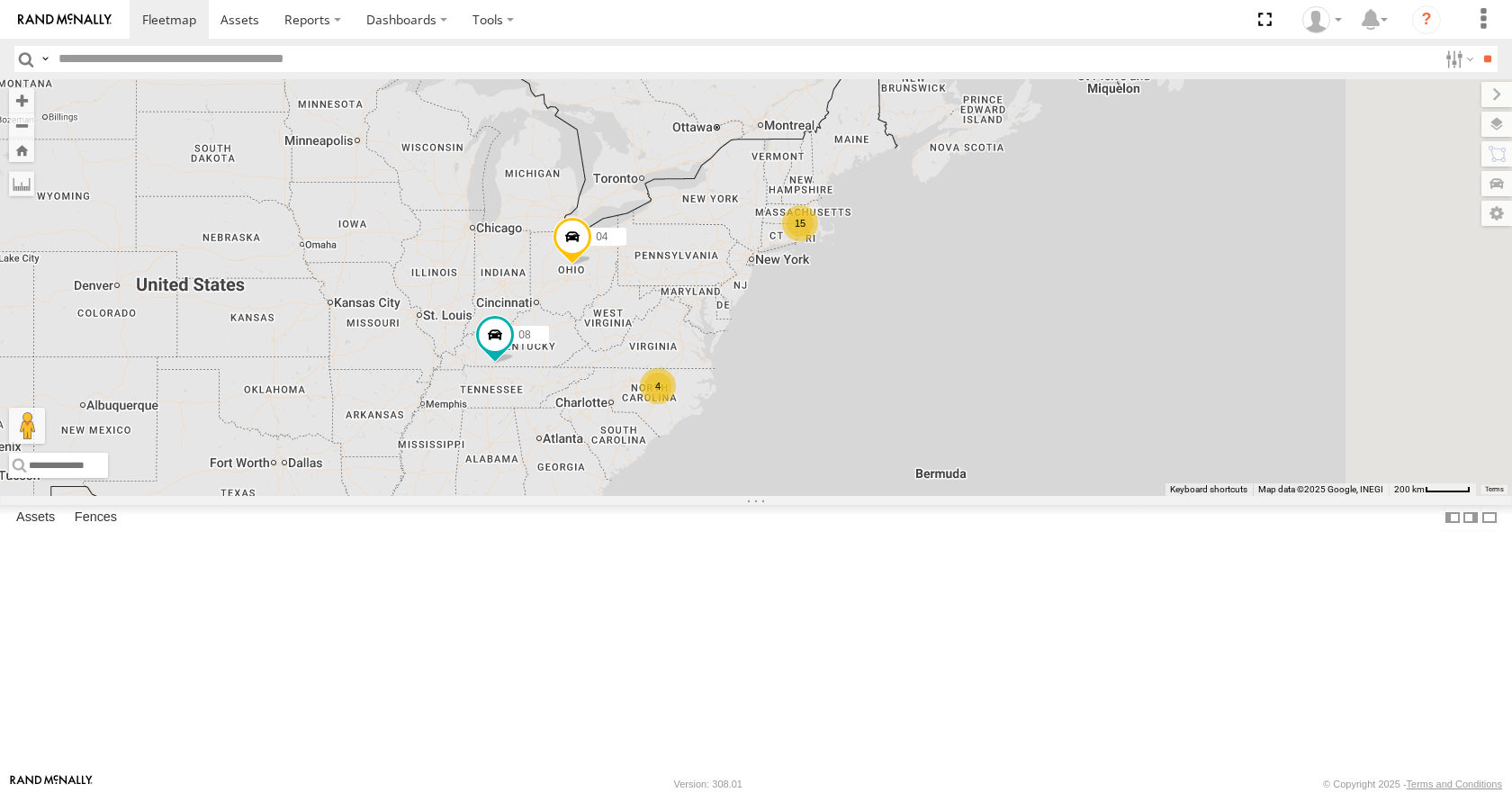
drag, startPoint x: 867, startPoint y: 531, endPoint x: 789, endPoint y: 407, distance: 146.5
click at [789, 407] on div "08 04 11 15 4" at bounding box center [756, 288] width 1512 height 416
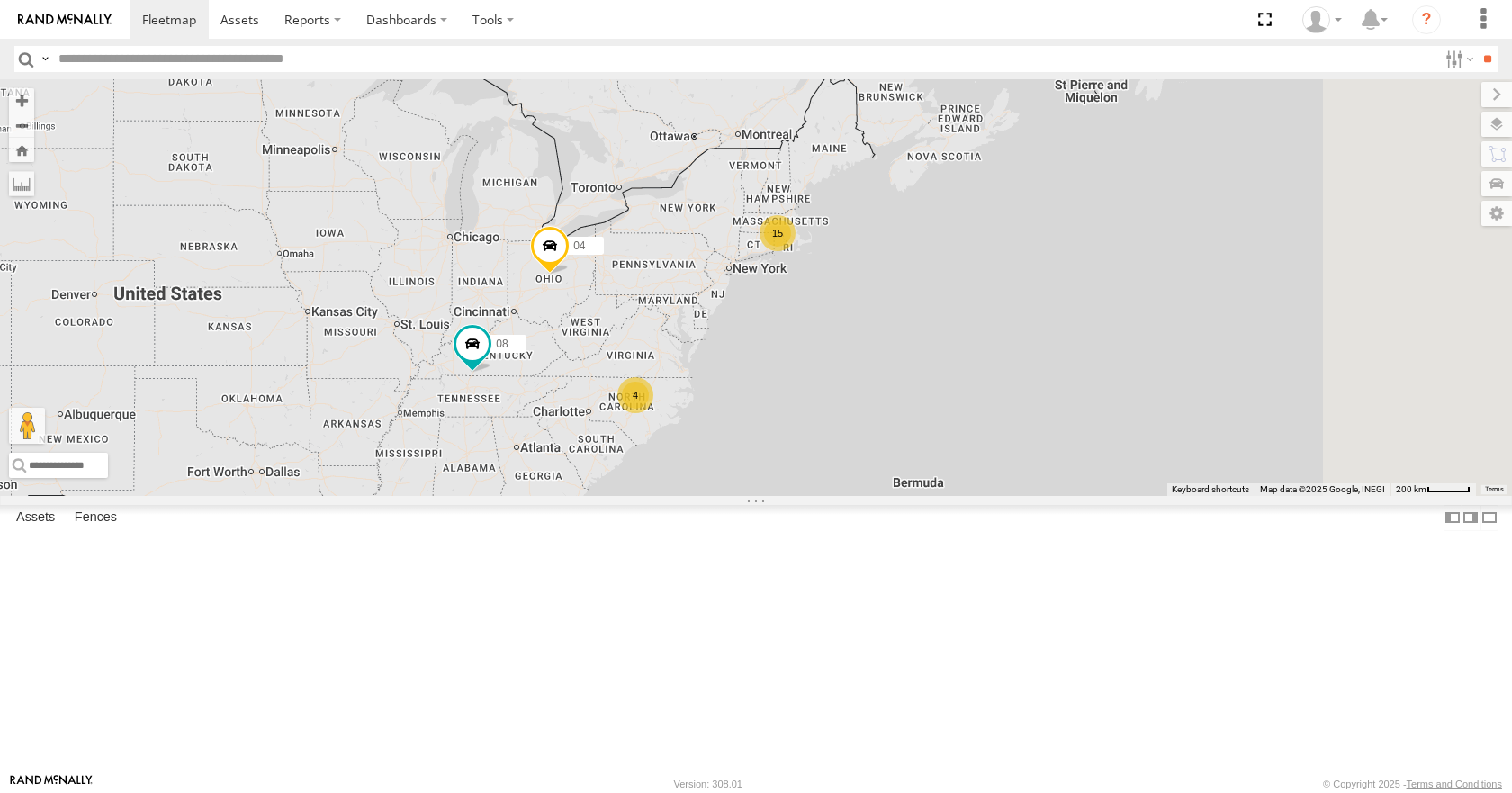
drag, startPoint x: 981, startPoint y: 381, endPoint x: 944, endPoint y: 396, distance: 39.9
click at [944, 396] on div "08 04 11 15 4" at bounding box center [756, 288] width 1512 height 416
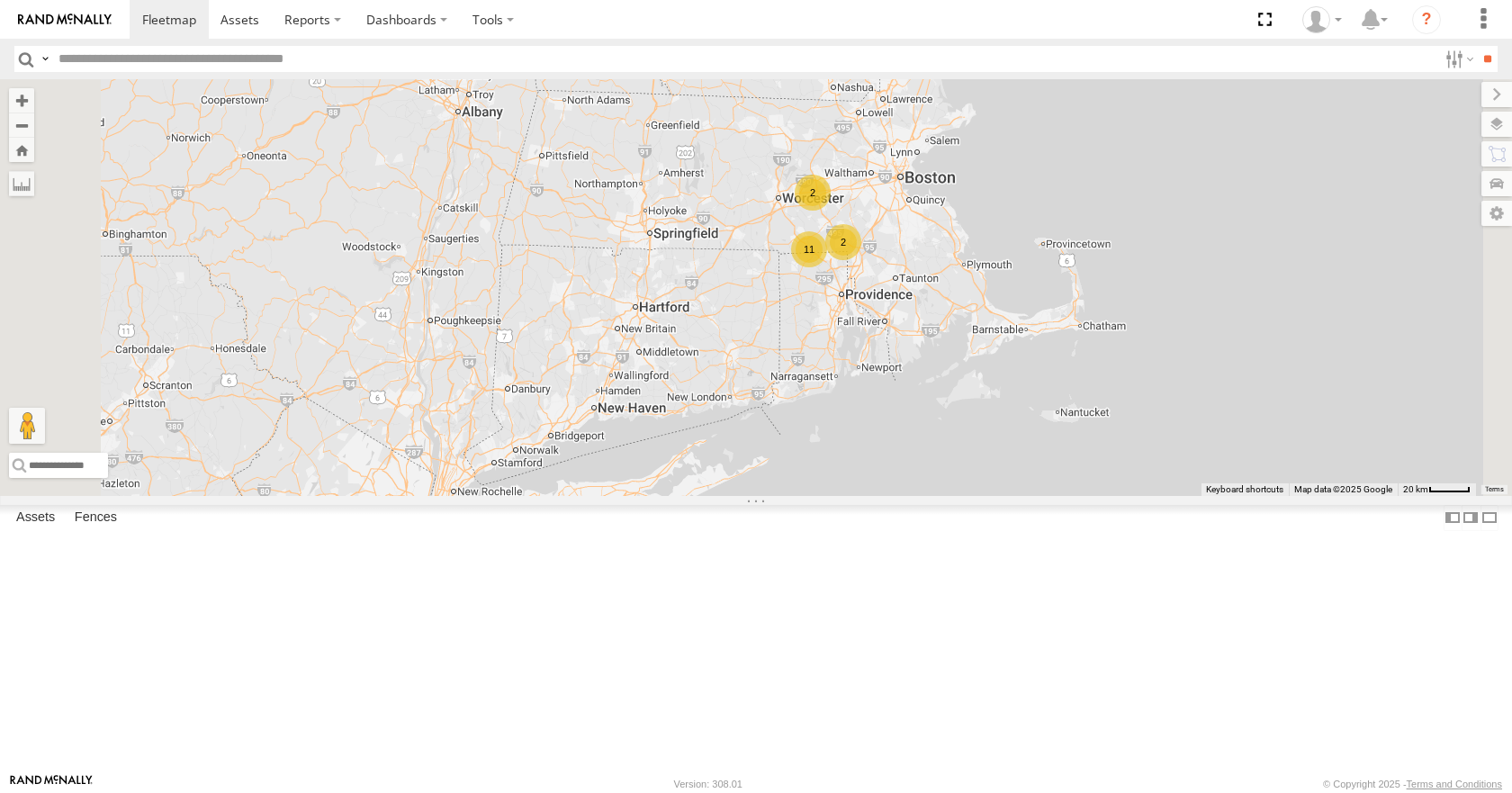
drag, startPoint x: 958, startPoint y: 361, endPoint x: 1026, endPoint y: 325, distance: 76.9
click at [1026, 325] on div "08 04 11 11 2 2" at bounding box center [756, 288] width 1512 height 416
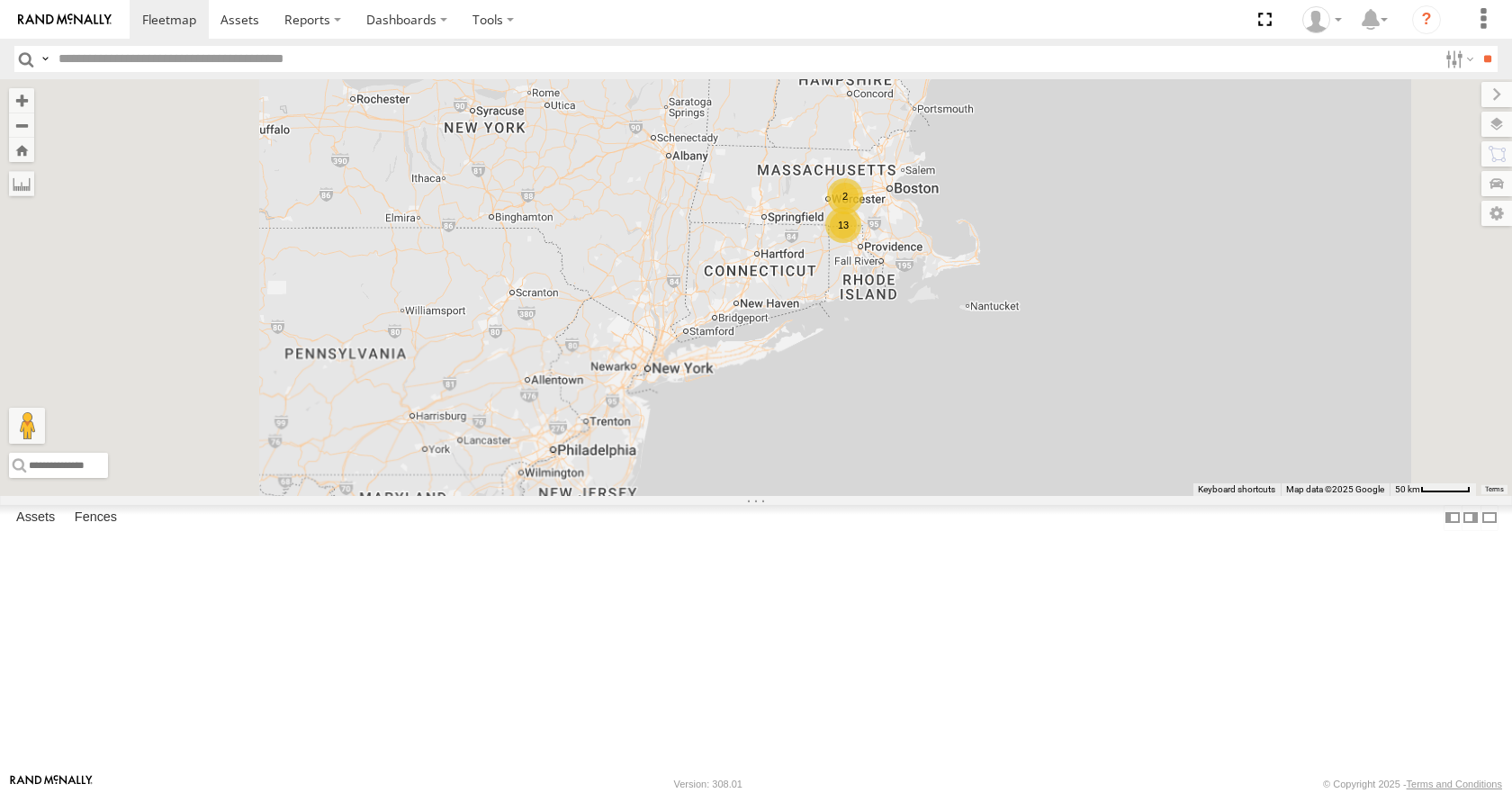
drag, startPoint x: 945, startPoint y: 417, endPoint x: 1032, endPoint y: 364, distance: 101.9
click at [1032, 364] on div "08 04 11 13 2" at bounding box center [756, 288] width 1512 height 416
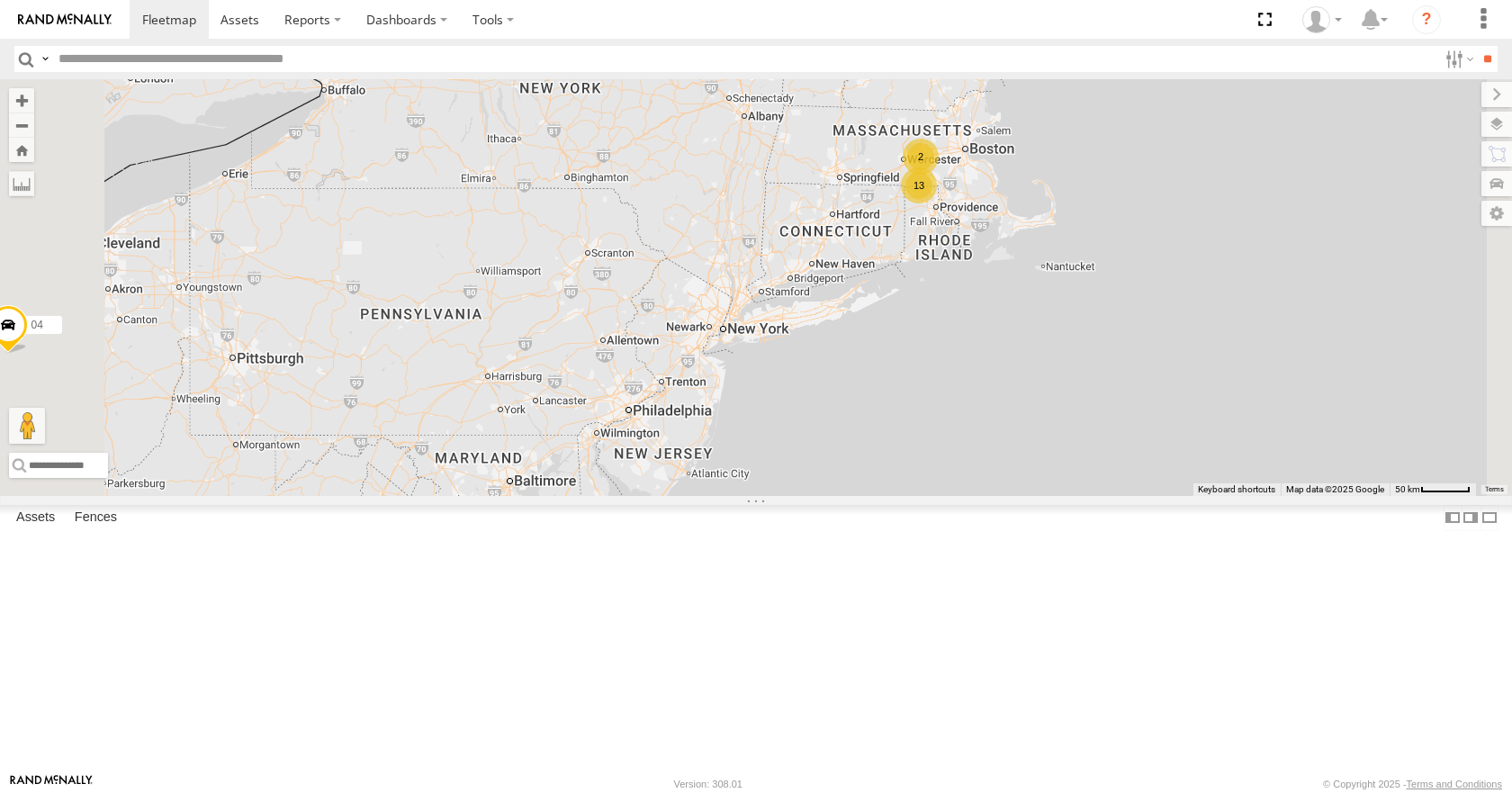
drag, startPoint x: 690, startPoint y: 424, endPoint x: 752, endPoint y: 387, distance: 72.2
click at [752, 387] on div "08 04 11 13 2" at bounding box center [756, 288] width 1512 height 416
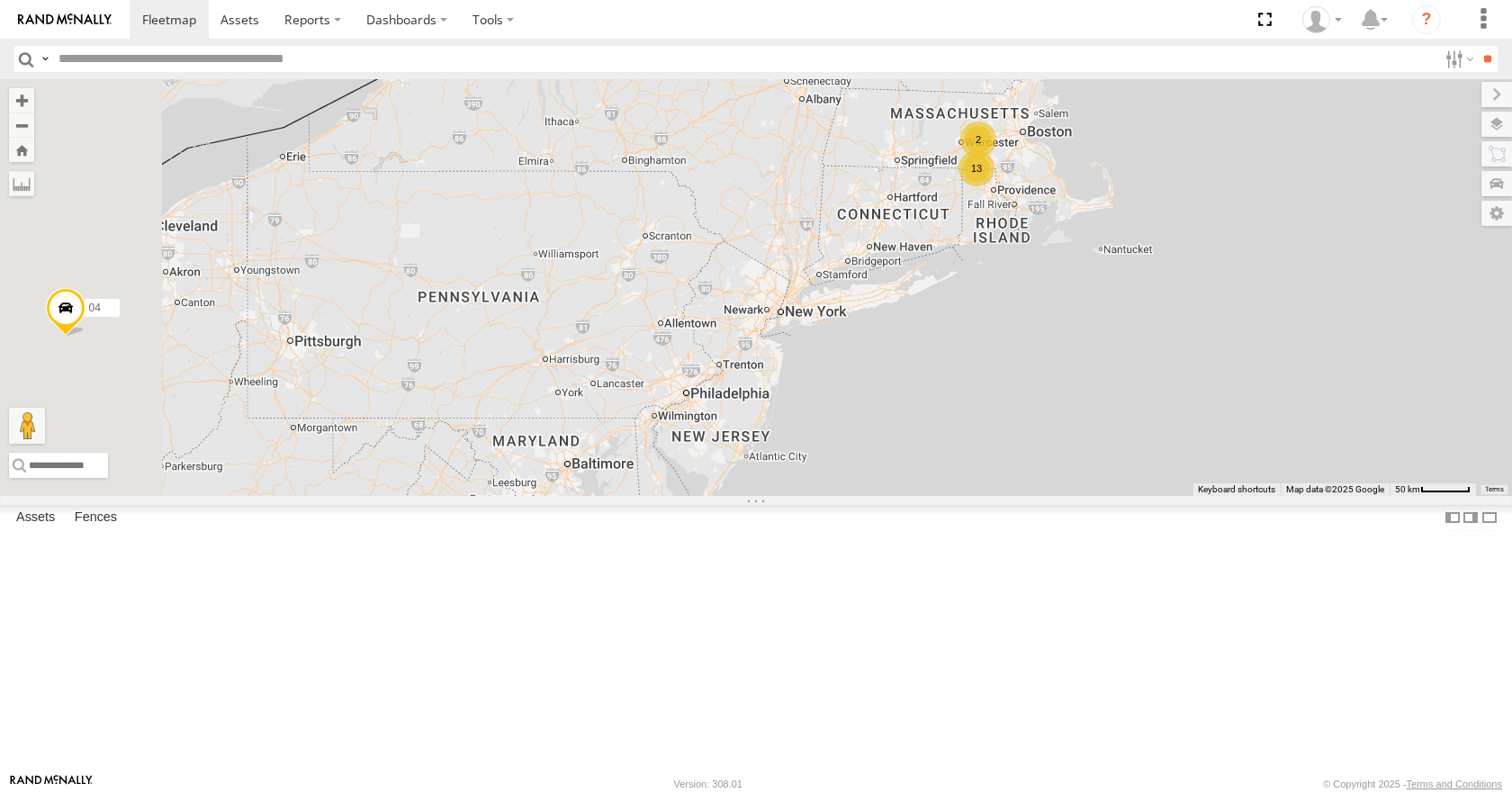
drag, startPoint x: 1006, startPoint y: 268, endPoint x: 1071, endPoint y: 248, distance: 68.0
click at [1071, 248] on div "08 04 11 13 2" at bounding box center [756, 288] width 1512 height 416
